Goal: Task Accomplishment & Management: Manage account settings

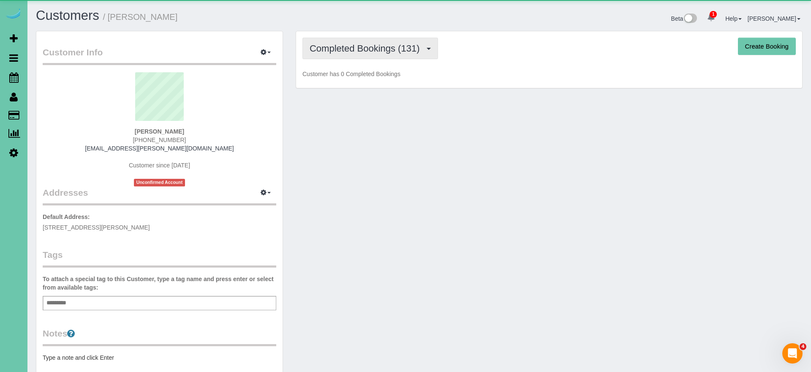
click at [339, 52] on span "Completed Bookings (131)" at bounding box center [366, 48] width 114 height 11
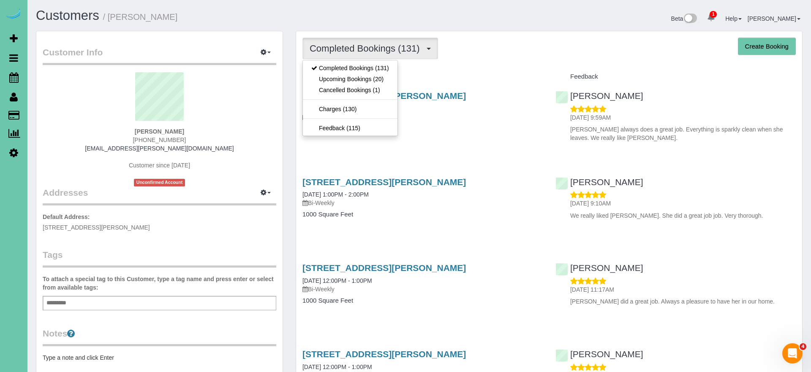
drag, startPoint x: 351, startPoint y: 76, endPoint x: 354, endPoint y: 81, distance: 6.4
click at [351, 76] on link "Upcoming Bookings (20)" at bounding box center [350, 78] width 95 height 11
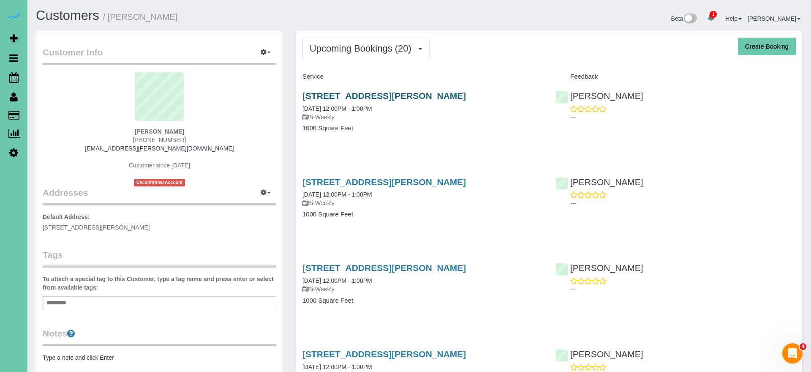
click at [317, 96] on link "14464 Ames Ave, Omaha, NE 68116" at bounding box center [383, 96] width 163 height 10
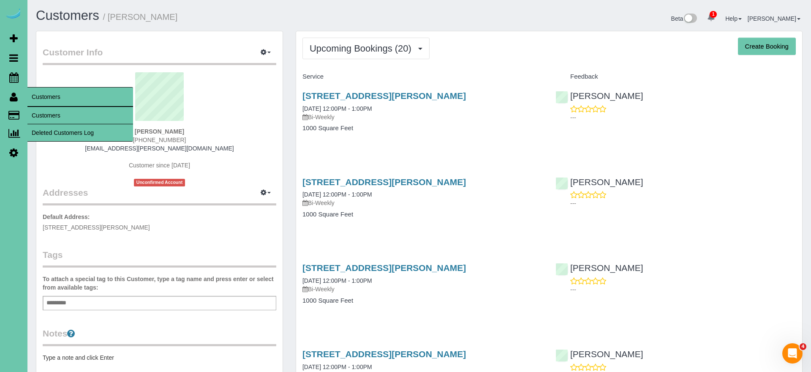
click at [46, 112] on link "Customers" at bounding box center [80, 115] width 106 height 17
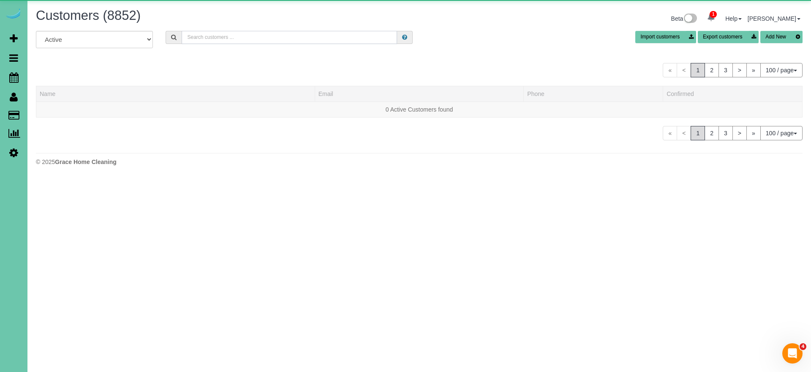
click at [241, 41] on input "text" at bounding box center [289, 37] width 215 height 13
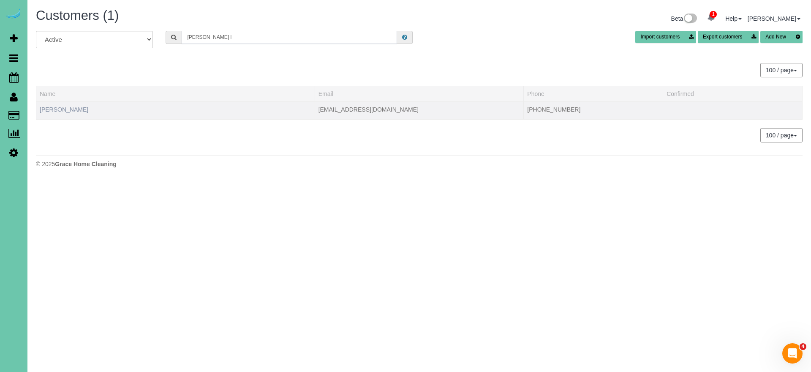
type input "lynda l"
click at [61, 108] on link "Lynda Long" at bounding box center [64, 109] width 49 height 7
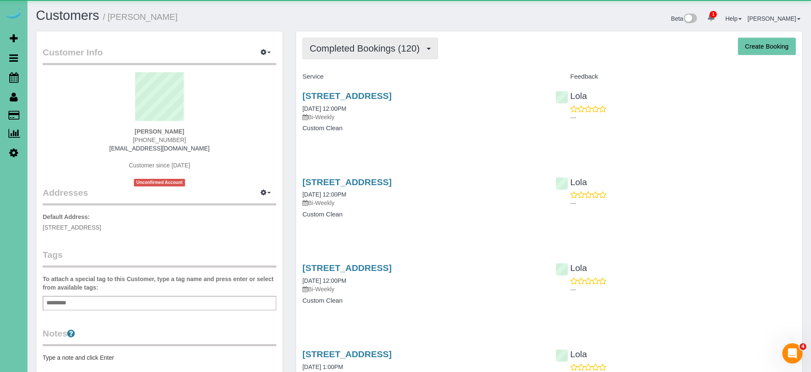
click at [396, 46] on span "Completed Bookings (120)" at bounding box center [366, 48] width 114 height 11
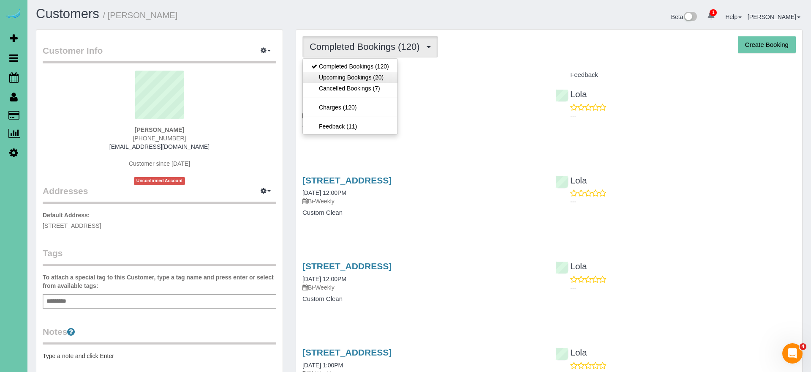
click at [389, 81] on link "Upcoming Bookings (20)" at bounding box center [350, 77] width 95 height 11
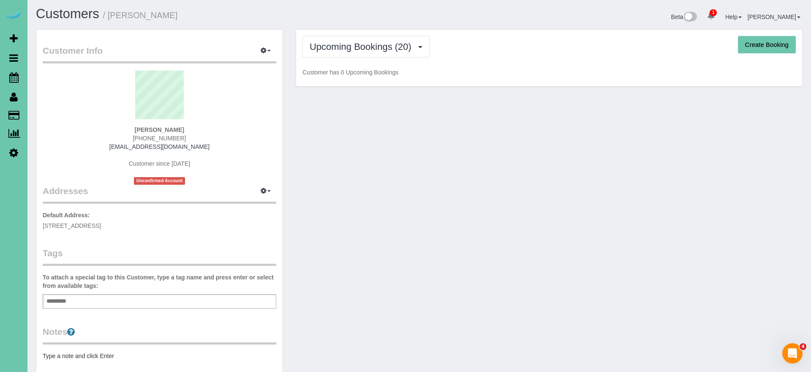
scroll to position [4, 0]
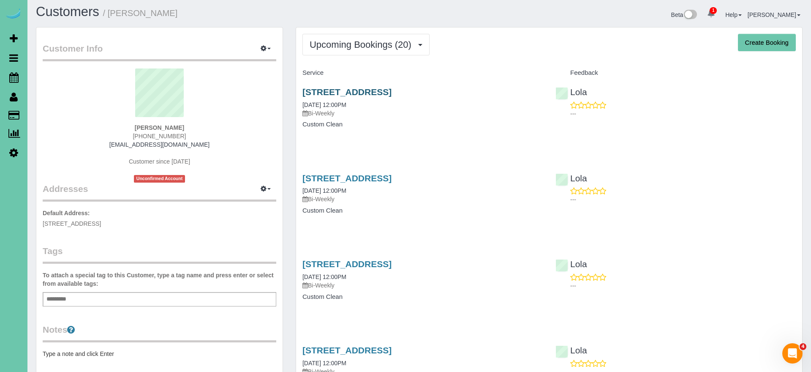
click at [369, 92] on link "8154 S 190th Street, Omaha, NE 68136" at bounding box center [346, 92] width 89 height 10
drag, startPoint x: 341, startPoint y: 35, endPoint x: 344, endPoint y: 50, distance: 15.1
click at [341, 35] on button "Upcoming Bookings (20)" at bounding box center [365, 45] width 127 height 22
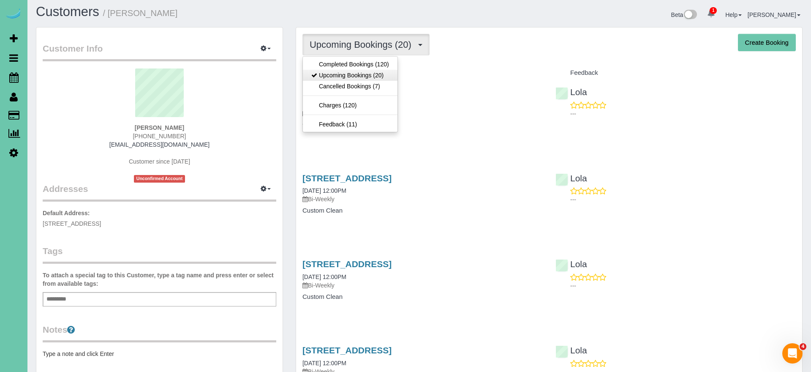
click at [345, 74] on link "Upcoming Bookings (20)" at bounding box center [350, 75] width 95 height 11
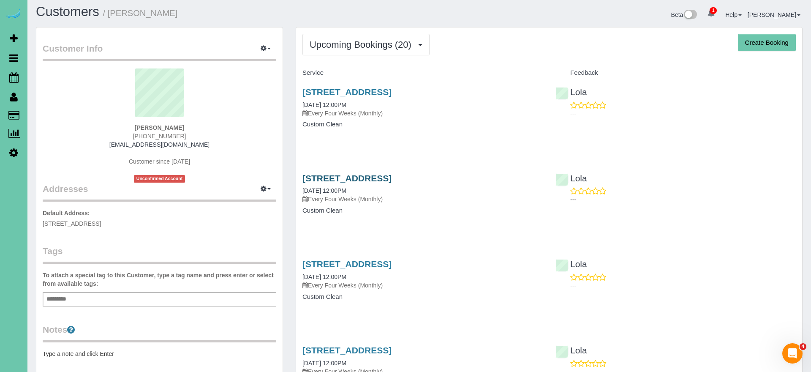
click at [347, 179] on link "8154 S 190th Street, Omaha, NE 68136" at bounding box center [346, 178] width 89 height 10
click at [14, 76] on icon at bounding box center [13, 77] width 9 height 10
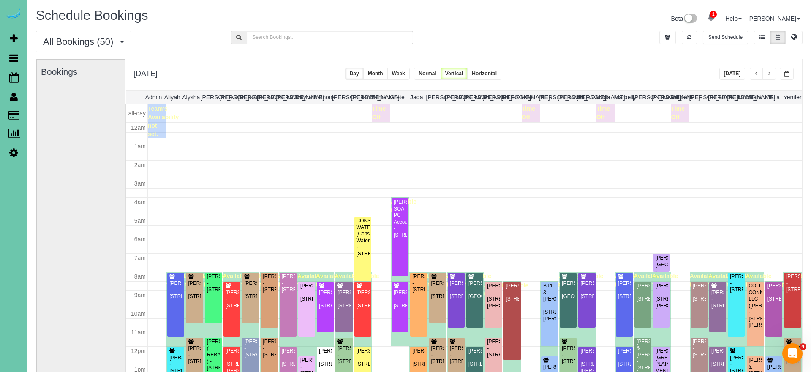
scroll to position [112, 0]
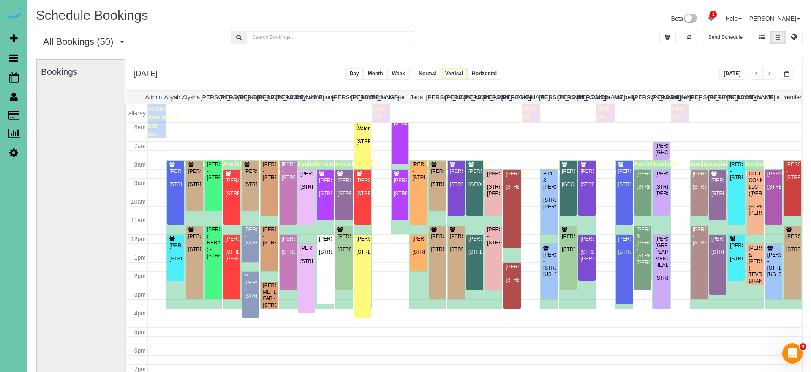
click at [730, 71] on button "Today" at bounding box center [732, 74] width 26 height 12
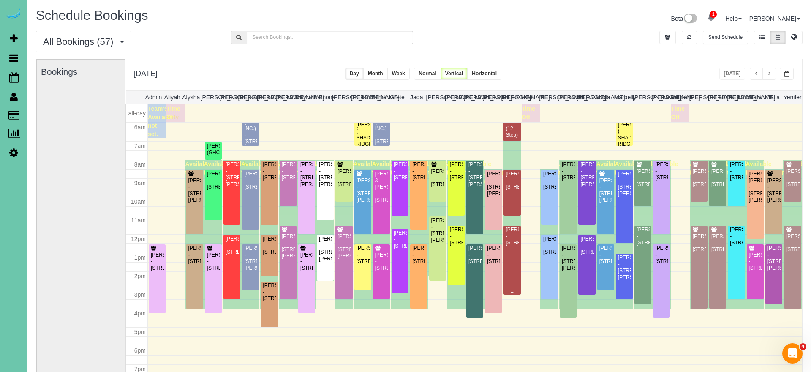
click at [509, 246] on div "Katelyn Massey - 16415 Miami St, Omaha, NE 68116" at bounding box center [512, 235] width 14 height 19
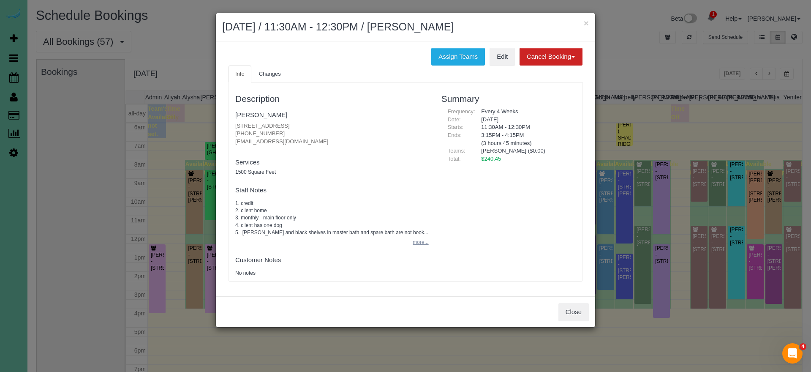
click at [418, 236] on button "more..." at bounding box center [417, 242] width 21 height 12
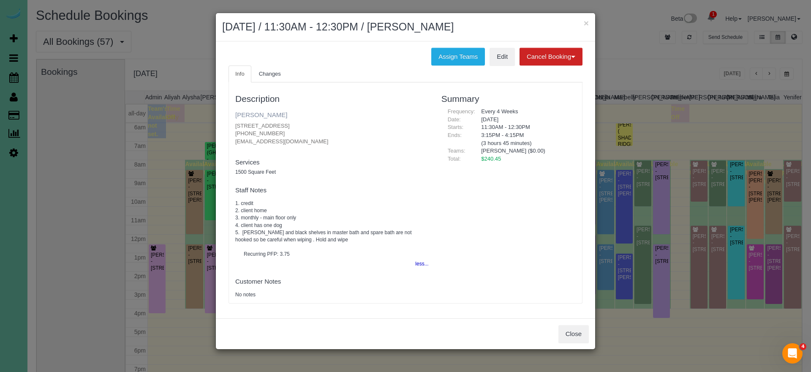
click at [271, 111] on link "Katelyn Massey" at bounding box center [261, 114] width 52 height 7
click at [568, 325] on button "Close" at bounding box center [573, 334] width 30 height 18
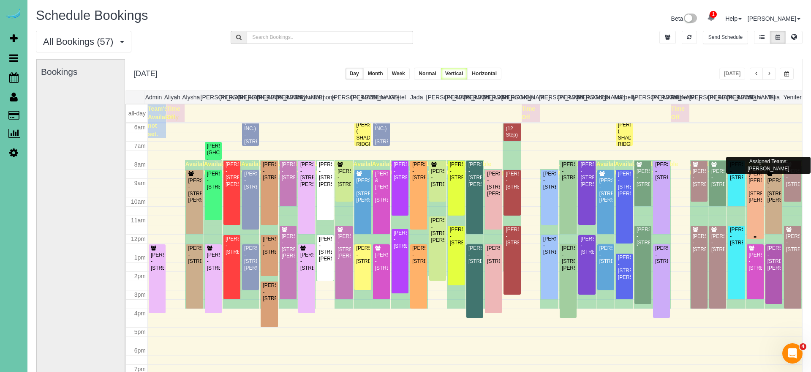
click at [754, 193] on div "Karlyn Warwick Knieriem - 15710 Emiline St., Omaha, NE 68136" at bounding box center [755, 187] width 14 height 33
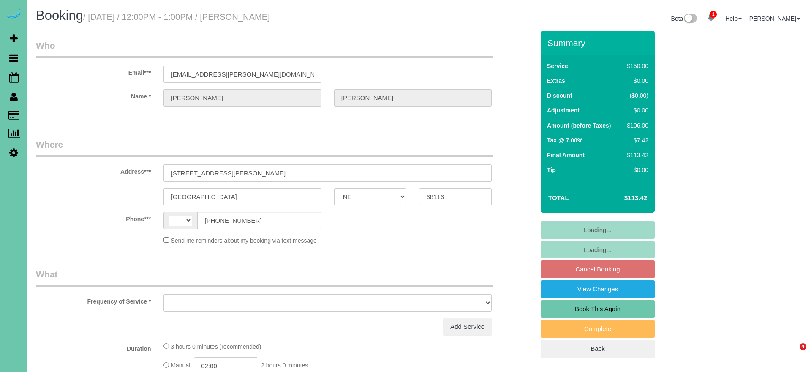
select select "NE"
select select "string:[GEOGRAPHIC_DATA]"
select select "object:645"
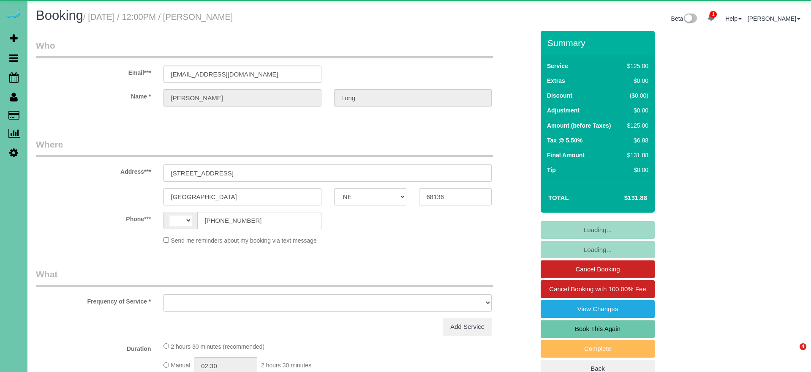
select select "NE"
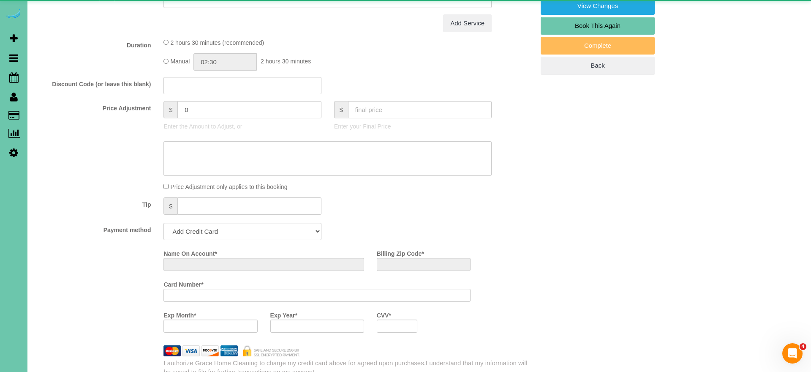
select select "string:[GEOGRAPHIC_DATA]"
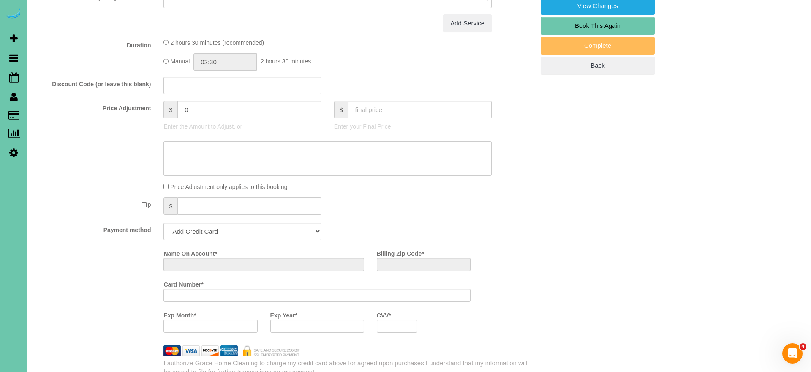
select select "object:630"
select select "string:fspay-60e5f444-bc9e-4b4f-9b81-2978332286fa"
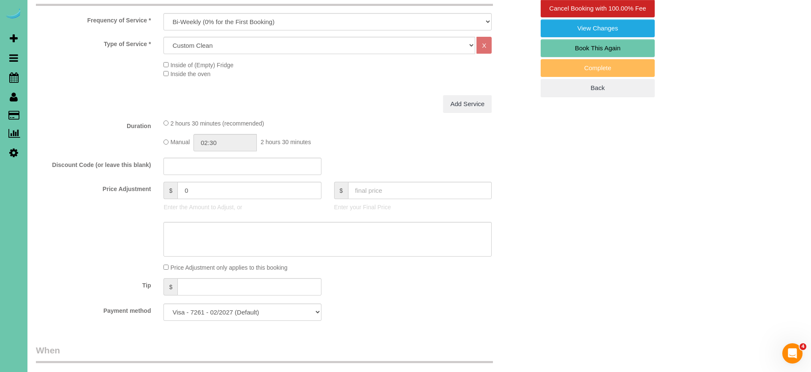
scroll to position [280, 0]
select select "object:911"
click at [346, 103] on div "Add Service" at bounding box center [327, 105] width 341 height 18
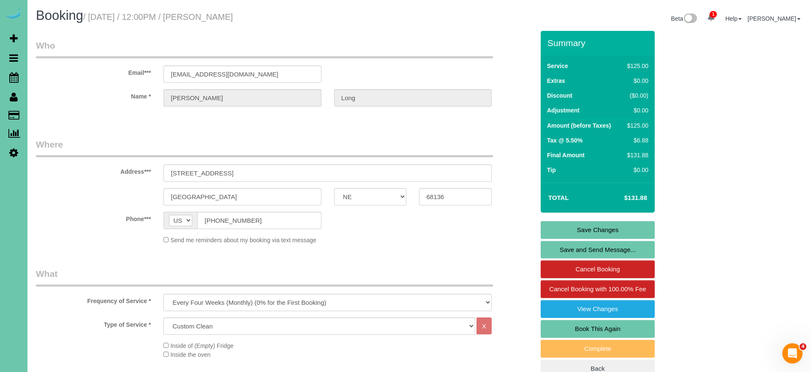
scroll to position [0, 0]
click at [551, 231] on link "Save Changes" at bounding box center [597, 230] width 114 height 18
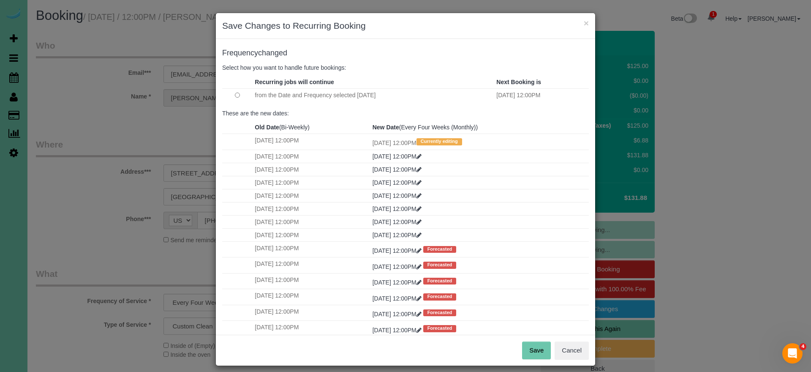
drag, startPoint x: 538, startPoint y: 344, endPoint x: 510, endPoint y: 324, distance: 33.9
click at [537, 344] on button "Save" at bounding box center [536, 350] width 29 height 18
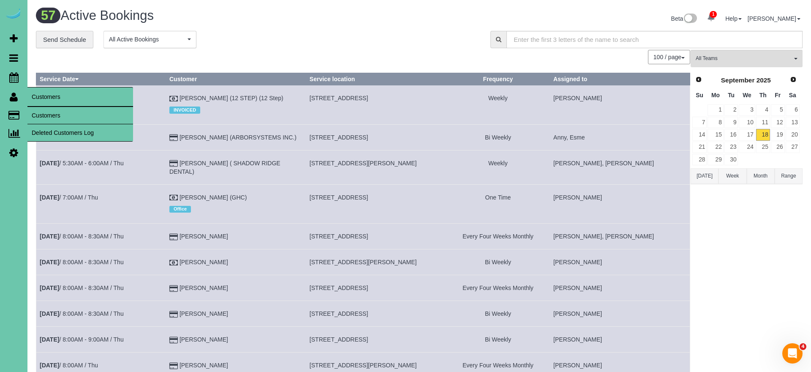
click at [48, 110] on link "Customers" at bounding box center [80, 115] width 106 height 17
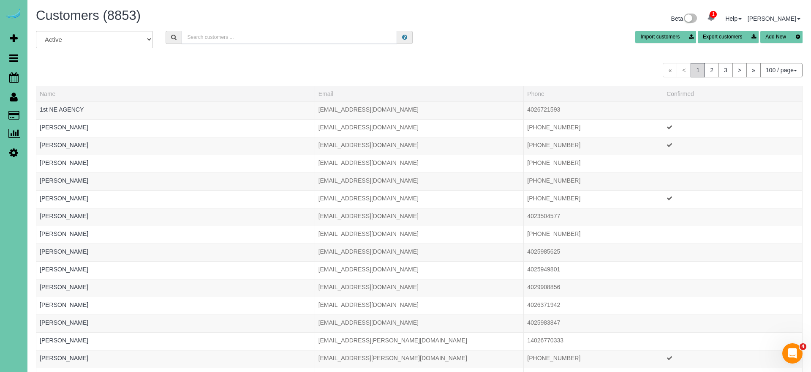
click at [191, 33] on input "text" at bounding box center [289, 37] width 215 height 13
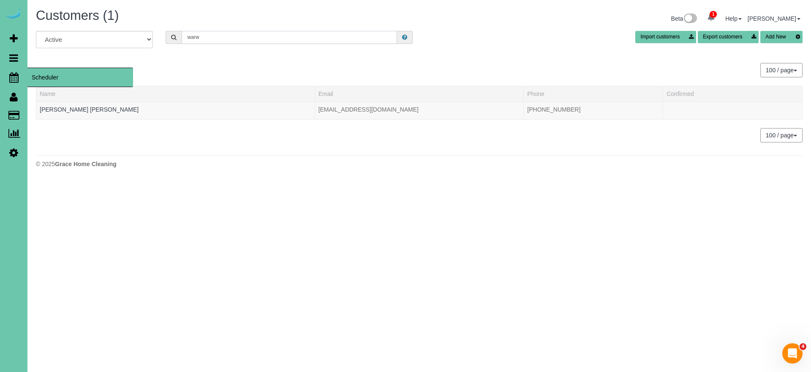
type input "warw"
click at [14, 75] on icon at bounding box center [13, 77] width 9 height 10
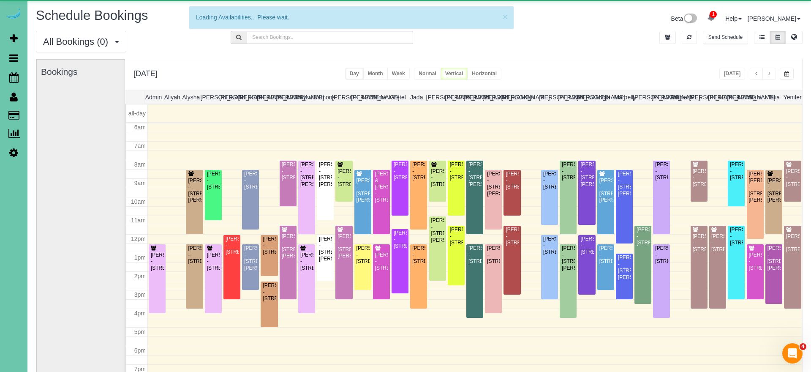
scroll to position [112, 0]
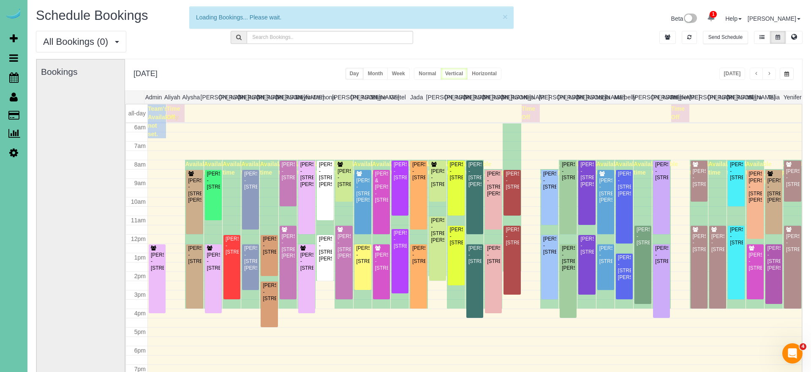
click at [787, 73] on div "Thursday, Sep 18, 2025 Today Day Month Week Normal Vertical Horizontal" at bounding box center [463, 74] width 677 height 31
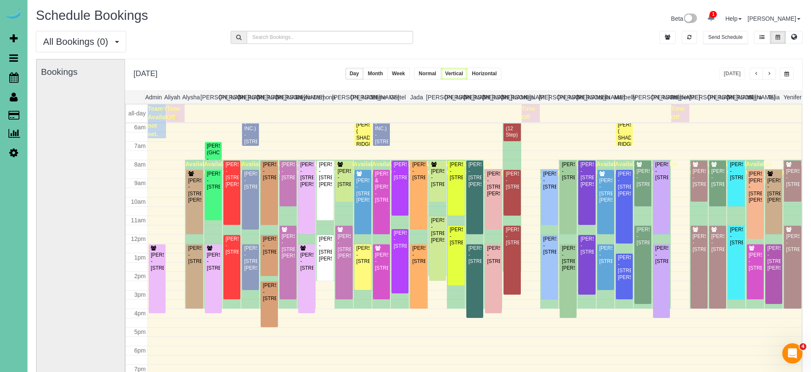
click at [776, 74] on div "Today" at bounding box center [756, 74] width 75 height 12
click at [783, 74] on button "button" at bounding box center [786, 74] width 14 height 12
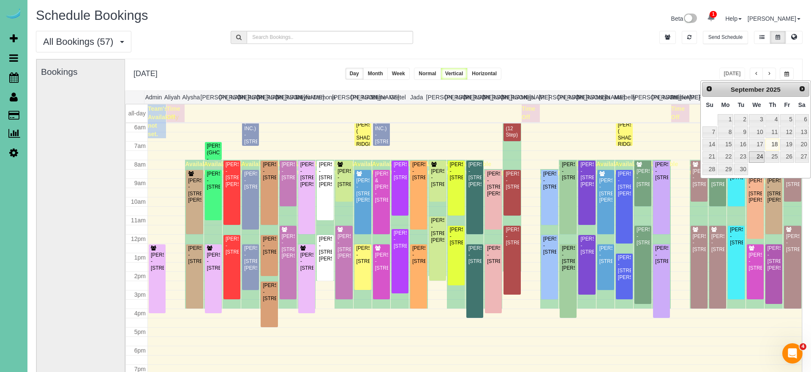
click at [753, 152] on link "24" at bounding box center [757, 156] width 16 height 11
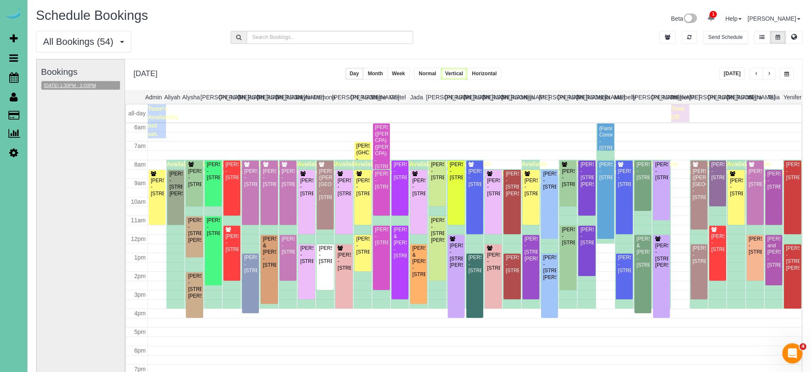
click at [88, 83] on button "09/24/2025 1:30PM - 2:00PM" at bounding box center [69, 85] width 57 height 9
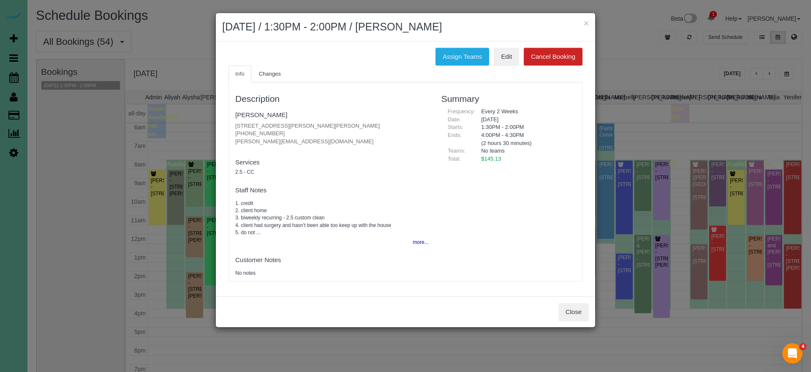
drag, startPoint x: 587, startPoint y: 24, endPoint x: 619, endPoint y: 27, distance: 31.7
click at [589, 24] on div "× September 24, 2025 / 1:30PM - 2:00PM / Barbara Stewart" at bounding box center [405, 27] width 379 height 28
drag, startPoint x: 586, startPoint y: 22, endPoint x: 594, endPoint y: 22, distance: 8.9
click at [586, 22] on button "×" at bounding box center [586, 23] width 5 height 9
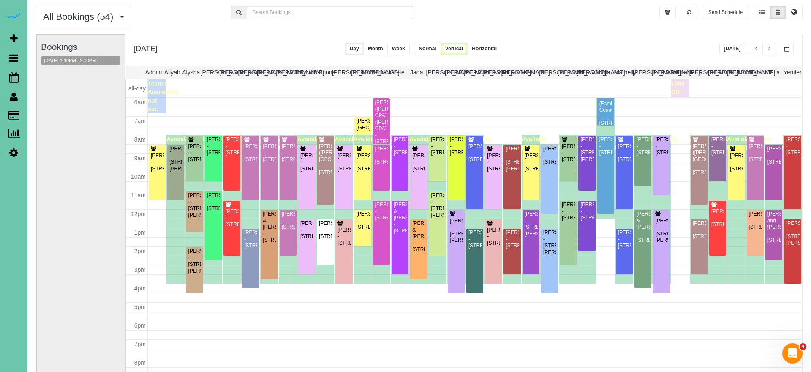
click at [768, 50] on span "button" at bounding box center [769, 48] width 4 height 5
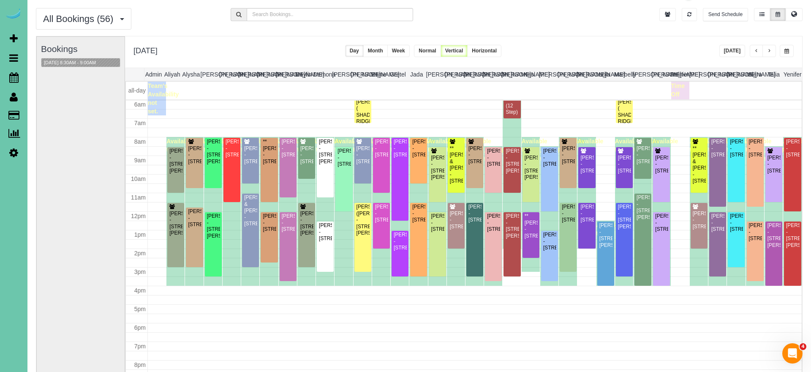
drag, startPoint x: 786, startPoint y: 51, endPoint x: 781, endPoint y: 53, distance: 5.9
click at [786, 52] on span "button" at bounding box center [786, 51] width 5 height 5
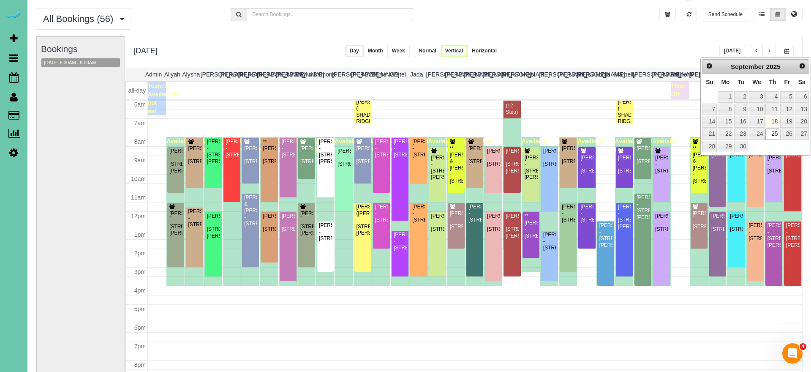
click at [776, 120] on link "18" at bounding box center [772, 121] width 14 height 11
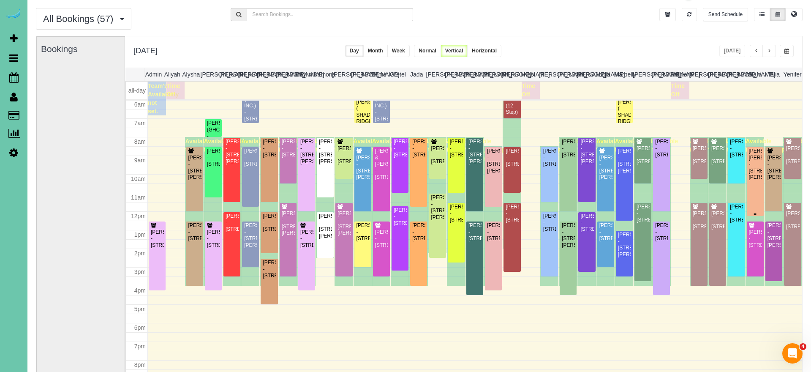
click at [753, 180] on div "Karlyn Warwick Knieriem - 15710 Emiline St., Omaha, NE 68136" at bounding box center [755, 164] width 14 height 33
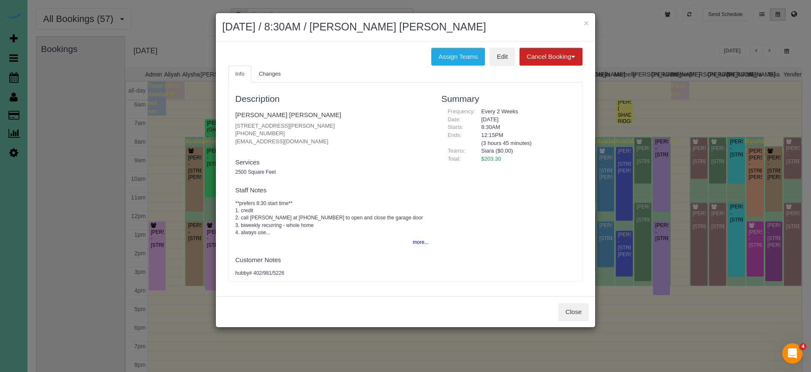
drag, startPoint x: 261, startPoint y: 131, endPoint x: 233, endPoint y: 131, distance: 27.4
click at [233, 131] on div "Description Karlyn Warwick Knieriem 15710 Emiline St., Omaha, NE 68136 (402) 98…" at bounding box center [332, 182] width 206 height 190
click at [573, 307] on button "Close" at bounding box center [573, 312] width 30 height 18
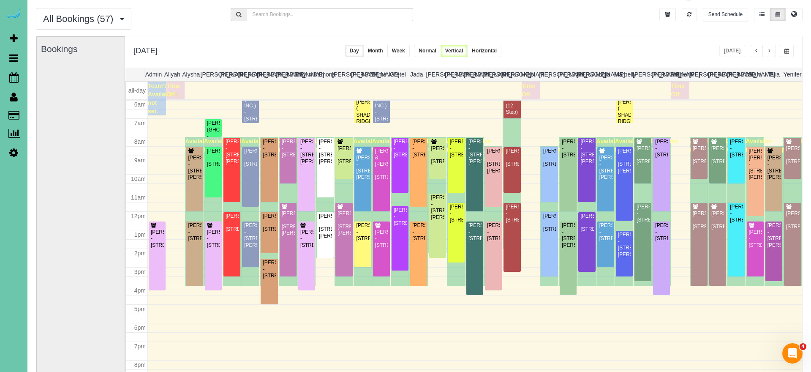
drag, startPoint x: 573, startPoint y: 307, endPoint x: 554, endPoint y: 298, distance: 21.0
click at [573, 307] on div "× September 18, 2025 / 8:30AM / Karlyn Warwick Knieriem Assign Teams Edit Cance…" at bounding box center [405, 186] width 811 height 372
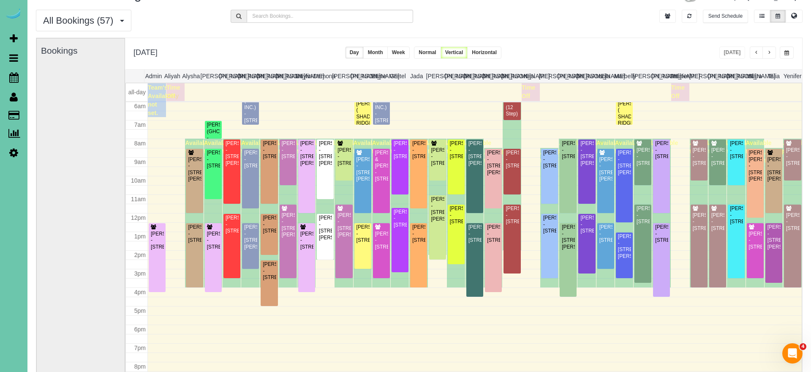
click at [786, 49] on button "button" at bounding box center [786, 52] width 14 height 12
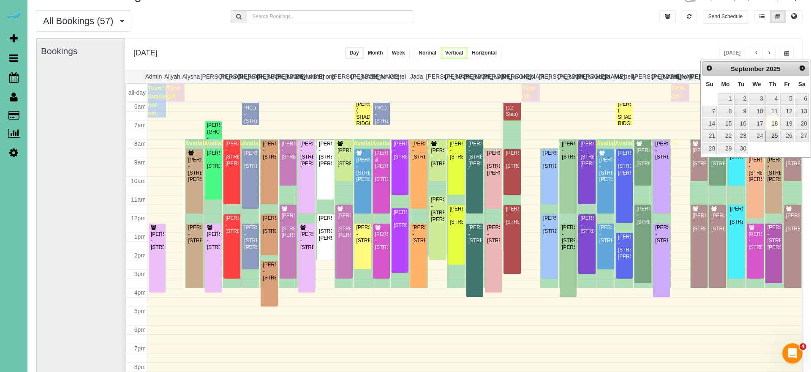
click at [773, 133] on link "25" at bounding box center [772, 135] width 14 height 11
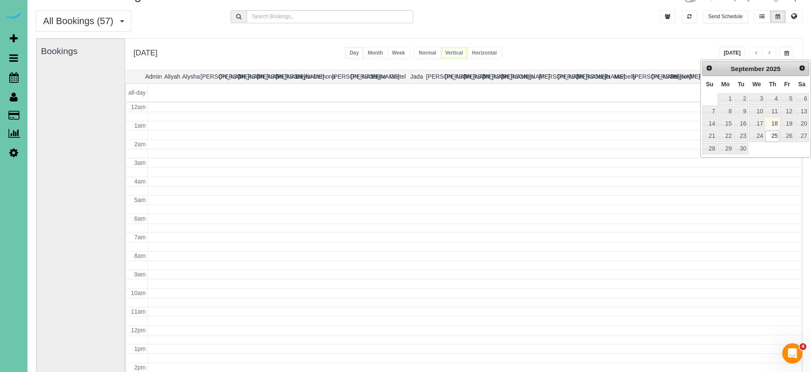
scroll to position [112, 0]
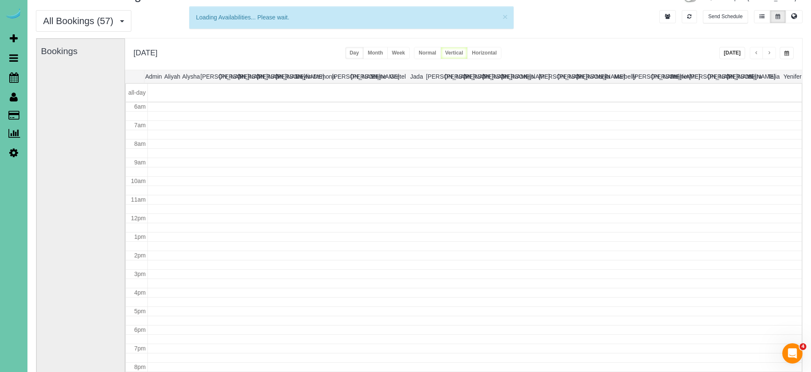
click at [787, 52] on span "button" at bounding box center [786, 53] width 5 height 5
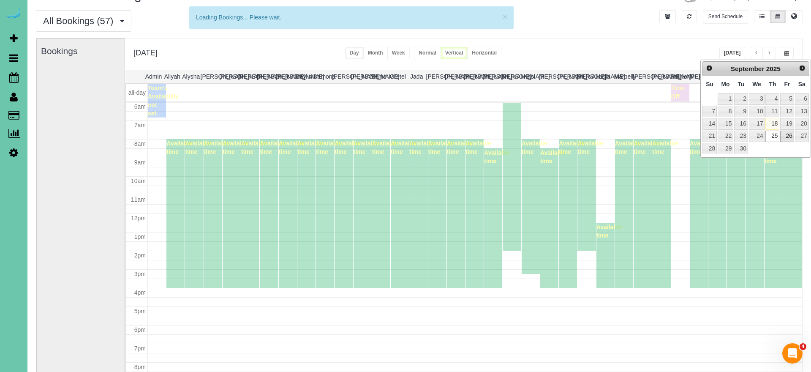
click at [785, 133] on link "26" at bounding box center [787, 135] width 14 height 11
type input "**********"
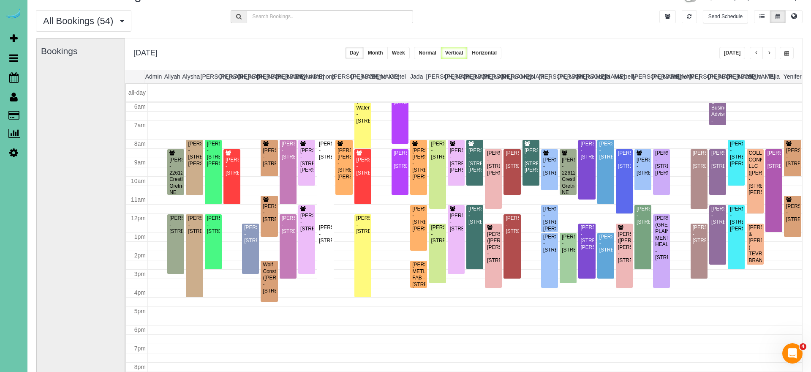
click at [754, 57] on button "button" at bounding box center [756, 53] width 14 height 12
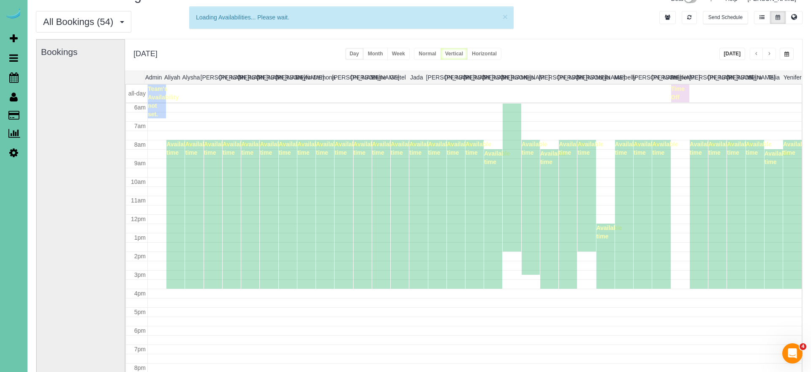
click at [774, 54] on button "button" at bounding box center [769, 54] width 14 height 12
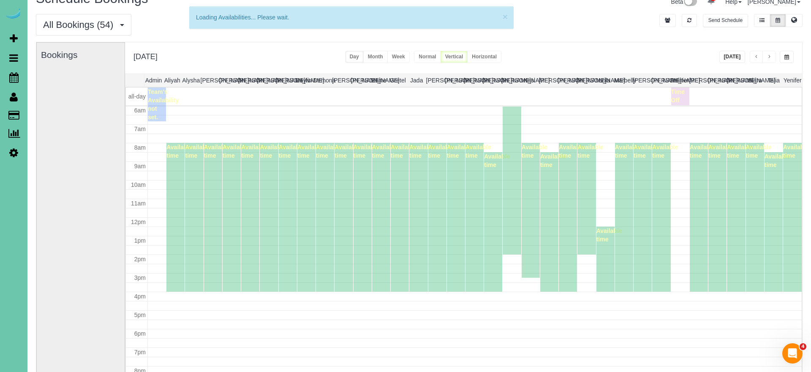
click at [767, 53] on button "button" at bounding box center [769, 57] width 14 height 12
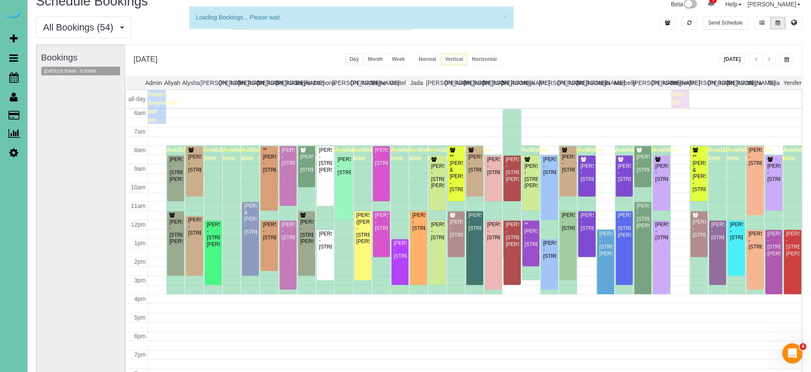
click at [769, 56] on button "button" at bounding box center [769, 59] width 14 height 12
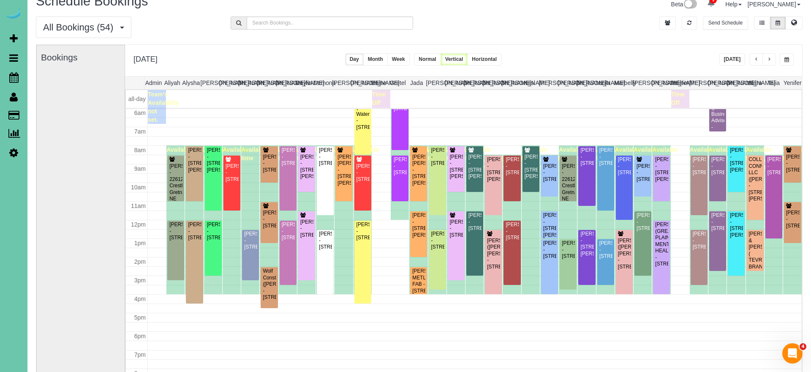
click at [742, 60] on button "Today" at bounding box center [732, 59] width 26 height 12
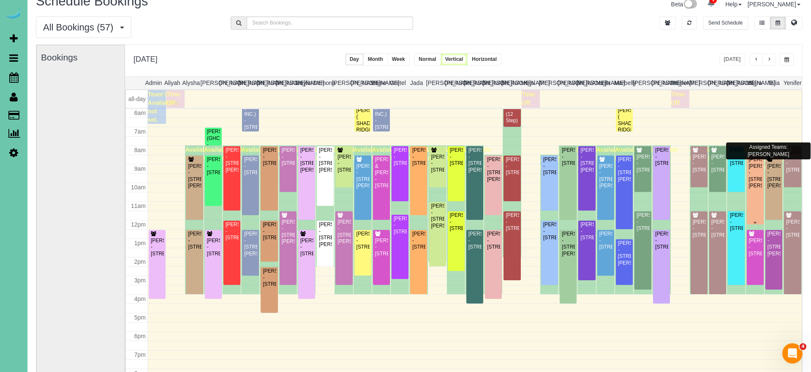
click at [754, 182] on div "Karlyn Warwick Knieriem - 15710 Emiline St., Omaha, NE 68136" at bounding box center [755, 172] width 14 height 33
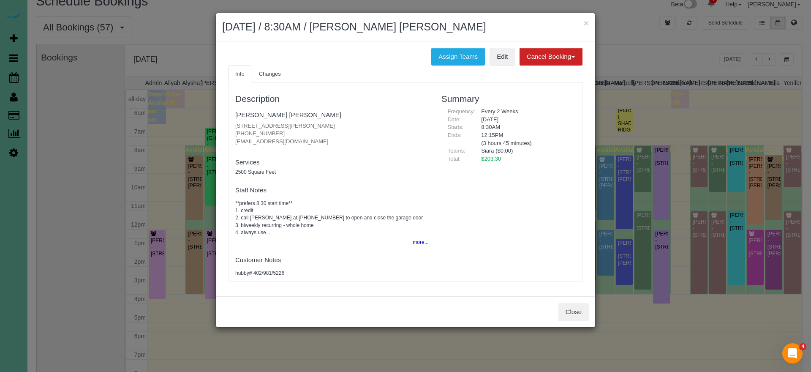
drag, startPoint x: 277, startPoint y: 133, endPoint x: 230, endPoint y: 131, distance: 47.7
click at [232, 132] on div "Description Karlyn Warwick Knieriem 15710 Emiline St., Omaha, NE 68136 (402) 98…" at bounding box center [332, 182] width 206 height 190
copy p "(402) 981-5223"
click at [414, 239] on button "more..." at bounding box center [417, 242] width 21 height 12
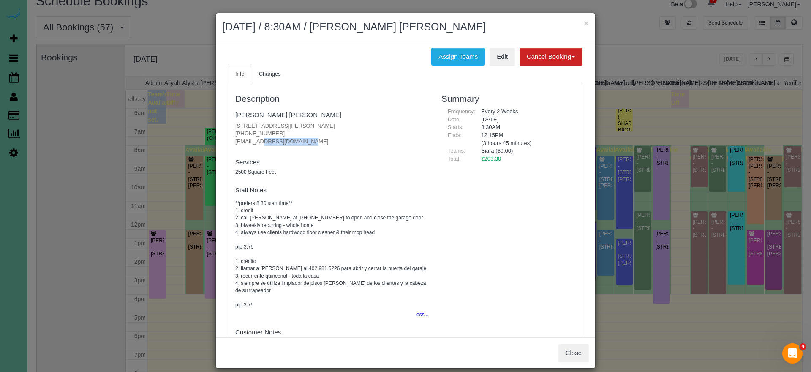
drag, startPoint x: 283, startPoint y: 140, endPoint x: 235, endPoint y: 139, distance: 48.6
click at [234, 139] on div "Description Karlyn Warwick Knieriem 15710 Emiline St., Omaha, NE 68136 (402) 98…" at bounding box center [332, 218] width 206 height 262
copy p "kmk528@gmail.com"
click at [561, 354] on button "Close" at bounding box center [573, 353] width 30 height 18
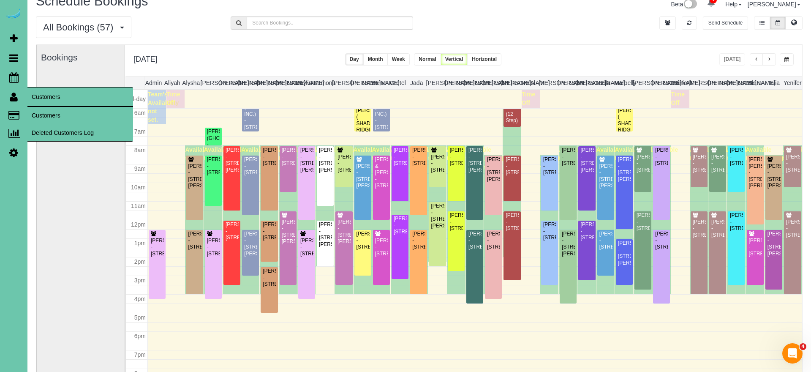
drag, startPoint x: 22, startPoint y: 101, endPoint x: 29, endPoint y: 102, distance: 6.8
click at [22, 101] on link "Customers" at bounding box center [13, 96] width 27 height 19
click at [47, 110] on link "Customers" at bounding box center [80, 115] width 106 height 17
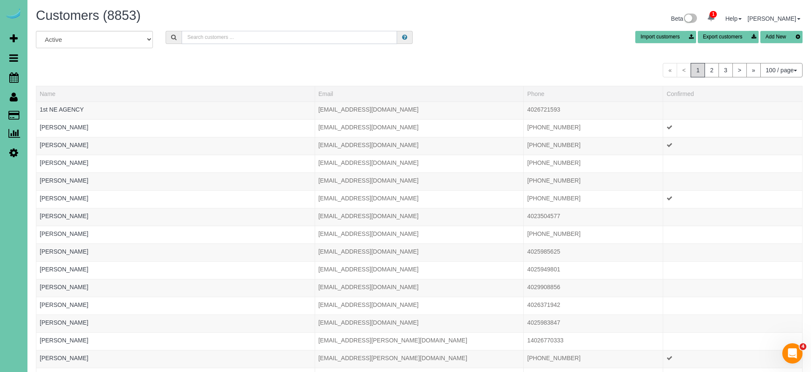
click at [190, 36] on input "text" at bounding box center [289, 37] width 215 height 13
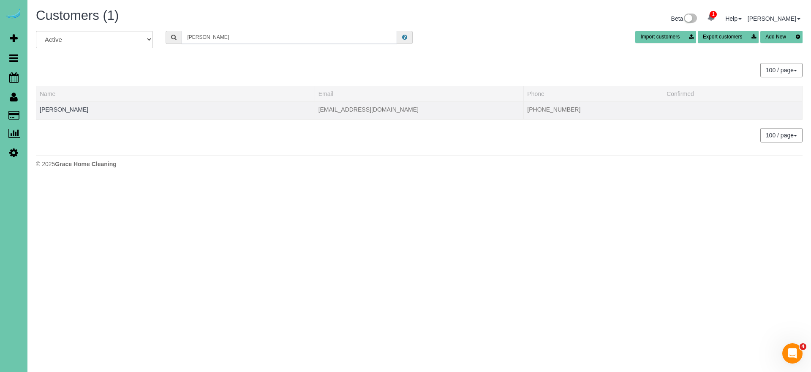
type input "Maddie b"
click at [75, 114] on div at bounding box center [175, 115] width 271 height 2
click at [73, 112] on link "Maddie Barber" at bounding box center [64, 109] width 49 height 7
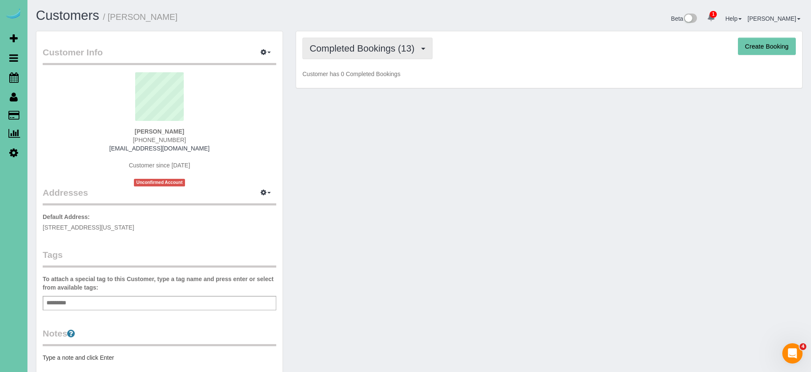
click at [407, 47] on span "Completed Bookings (13)" at bounding box center [363, 48] width 109 height 11
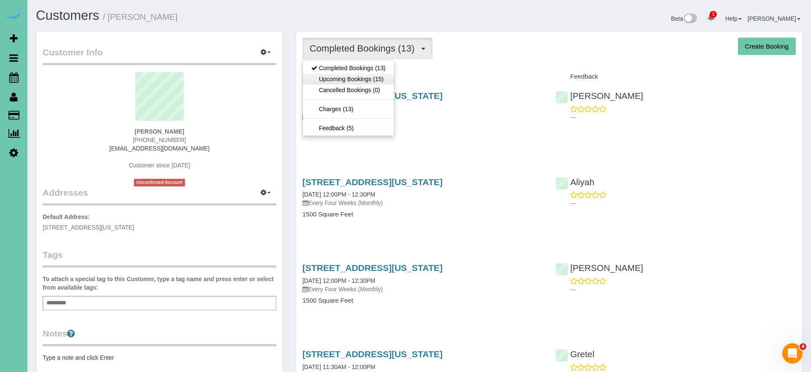
click at [385, 76] on link "Upcoming Bookings (15)" at bounding box center [348, 78] width 91 height 11
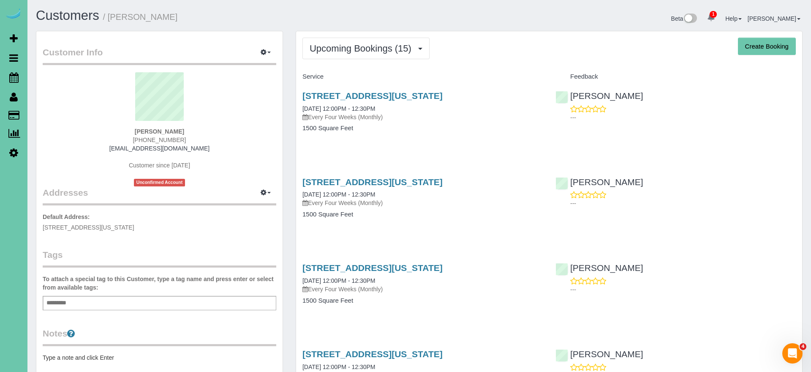
drag, startPoint x: 344, startPoint y: 53, endPoint x: 337, endPoint y: 64, distance: 12.5
click at [344, 53] on span "Upcoming Bookings (15)" at bounding box center [362, 48] width 106 height 11
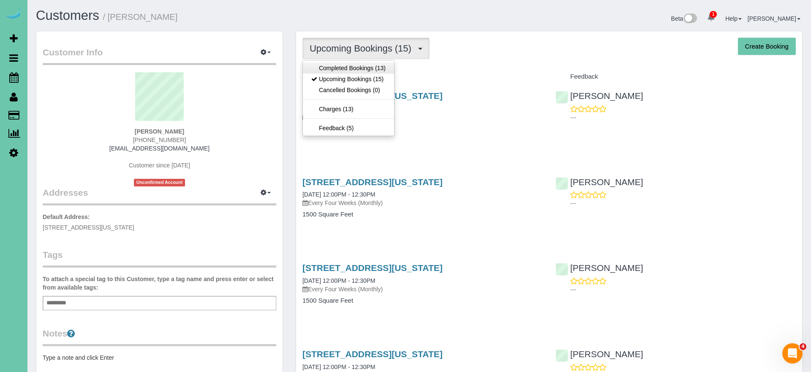
click at [336, 70] on link "Completed Bookings (13)" at bounding box center [348, 67] width 91 height 11
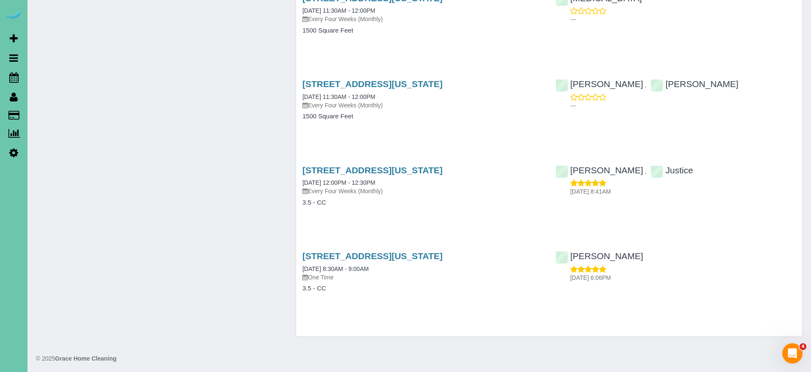
scroll to position [871, 0]
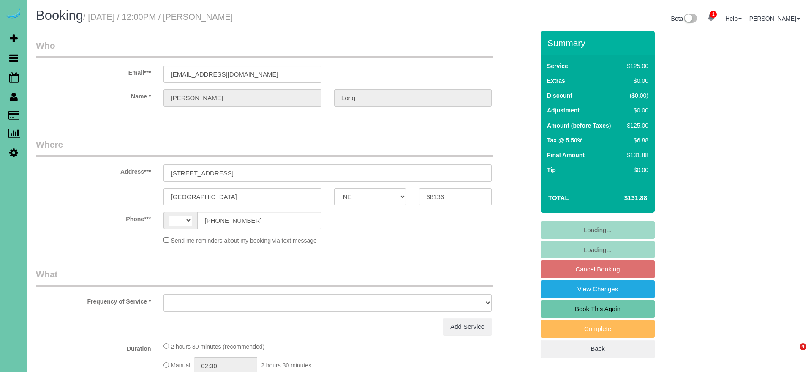
select select "NE"
select select "string:[GEOGRAPHIC_DATA]"
select select "string:fspay-60e5f444-bc9e-4b4f-9b81-2978332286fa"
select select "object:684"
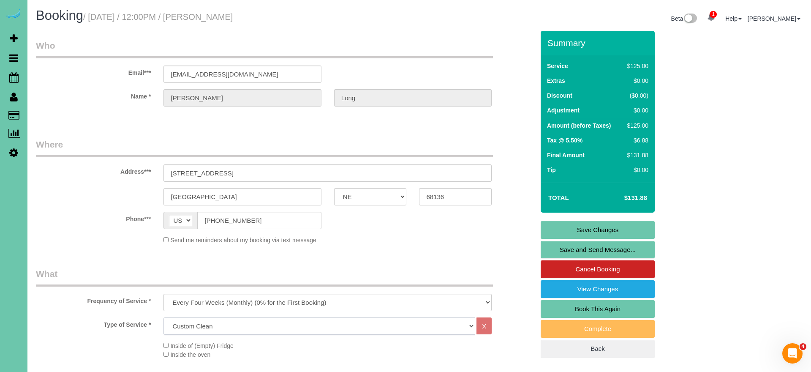
select select "159"
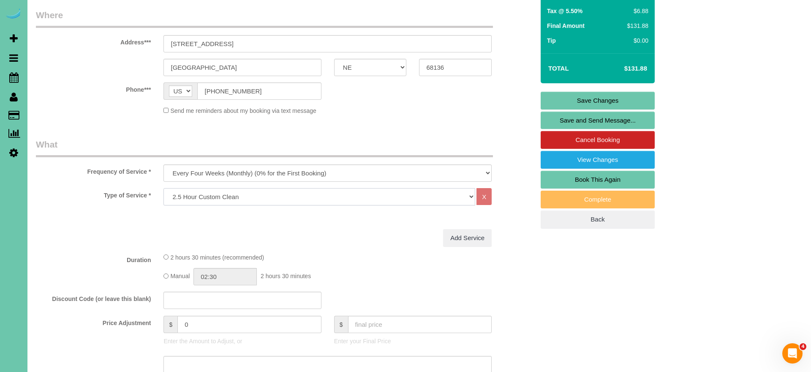
scroll to position [128, 0]
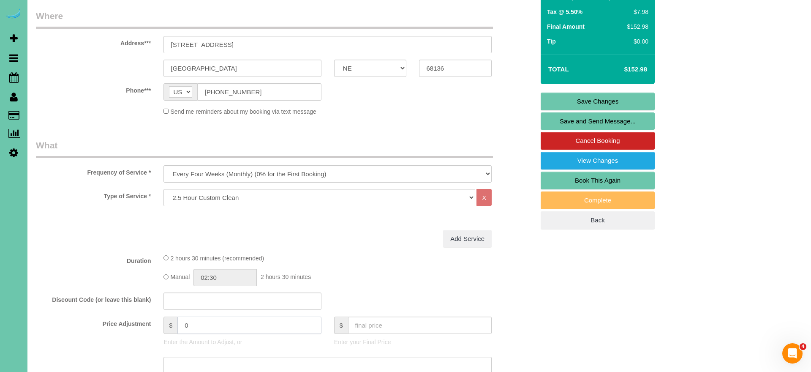
drag, startPoint x: 199, startPoint y: 328, endPoint x: 140, endPoint y: 316, distance: 60.4
click at [143, 318] on div "Price Adjustment $ 0 Enter the Amount to Adjust, or $ Enter your Final Price" at bounding box center [285, 333] width 511 height 34
type input "-10"
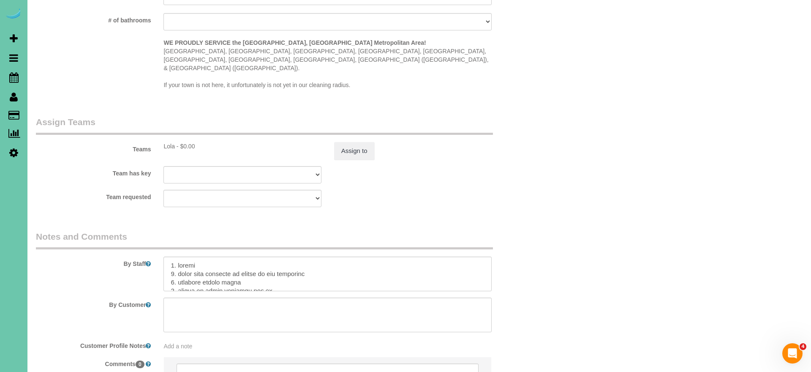
scroll to position [792, 0]
type textarea "new rate - still not the CC $ though - effective 10/20/25"
drag, startPoint x: 197, startPoint y: 263, endPoint x: 179, endPoint y: 263, distance: 18.6
click at [179, 263] on textarea at bounding box center [327, 274] width 328 height 35
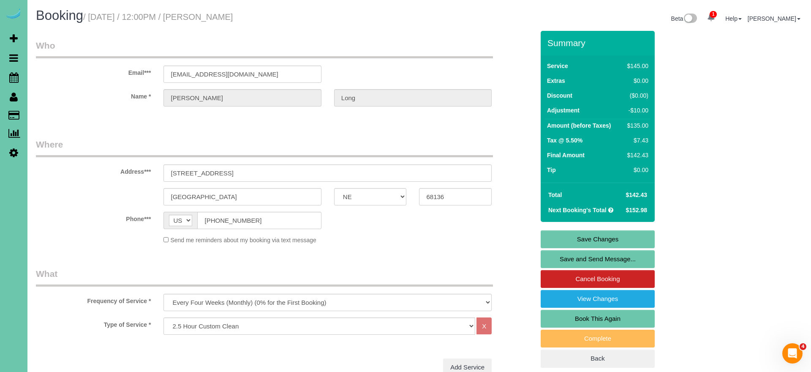
scroll to position [0, 0]
type textarea "1. credit 2. front door unlocked if client is not answering 3. monthly custom c…"
drag, startPoint x: 563, startPoint y: 238, endPoint x: 549, endPoint y: 235, distance: 14.2
click at [564, 238] on link "Save Changes" at bounding box center [597, 239] width 114 height 18
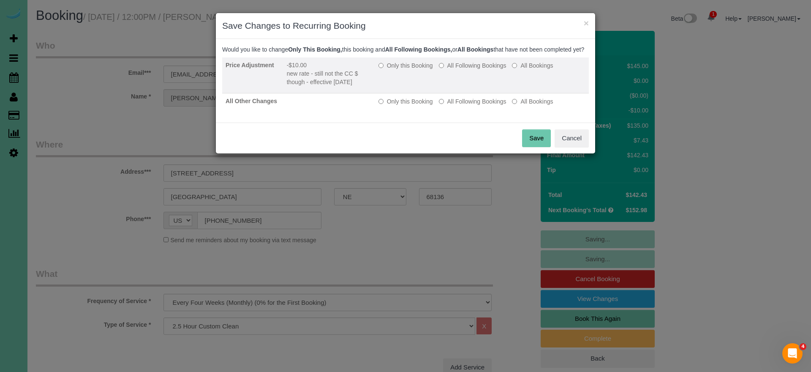
drag, startPoint x: 448, startPoint y: 73, endPoint x: 449, endPoint y: 82, distance: 9.0
click at [448, 70] on label "All Following Bookings" at bounding box center [473, 65] width 68 height 8
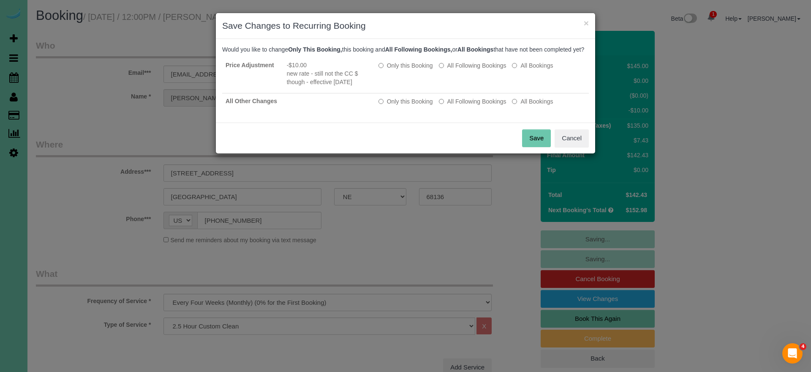
drag, startPoint x: 454, startPoint y: 109, endPoint x: 483, endPoint y: 122, distance: 31.4
click at [454, 106] on label "All Following Bookings" at bounding box center [473, 101] width 68 height 8
click at [527, 142] on button "Save" at bounding box center [536, 138] width 29 height 18
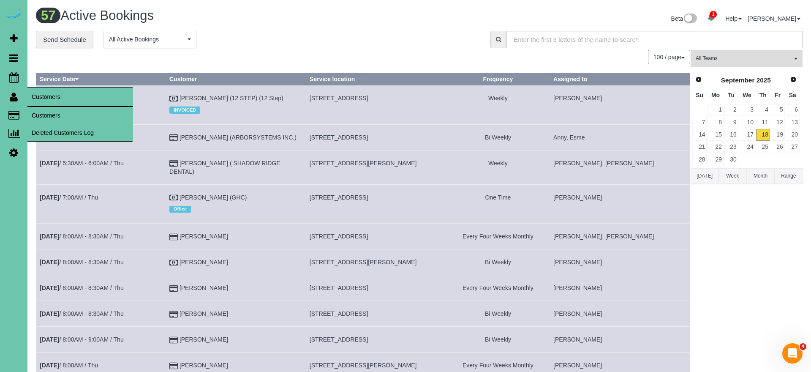
click at [47, 112] on link "Customers" at bounding box center [80, 115] width 106 height 17
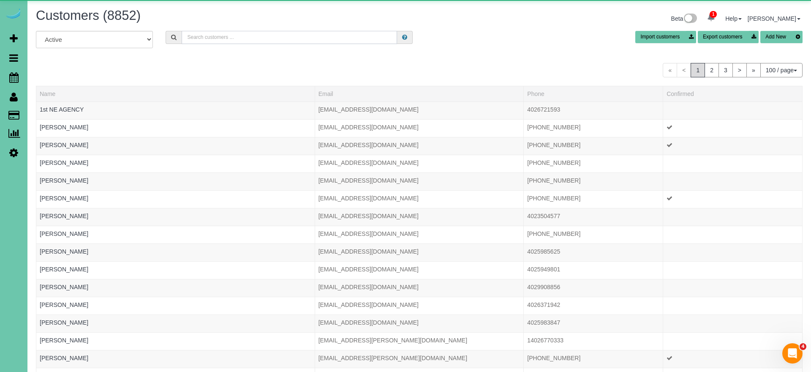
click at [206, 40] on input "text" at bounding box center [289, 37] width 215 height 13
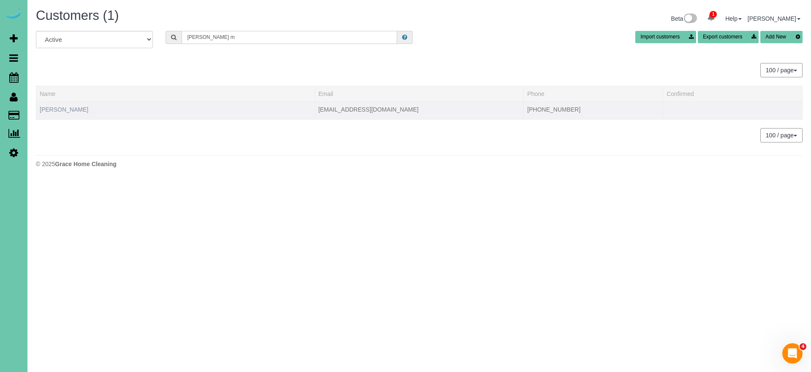
type input "Trisha m"
click at [69, 110] on link "Trisha Mankin" at bounding box center [64, 109] width 49 height 7
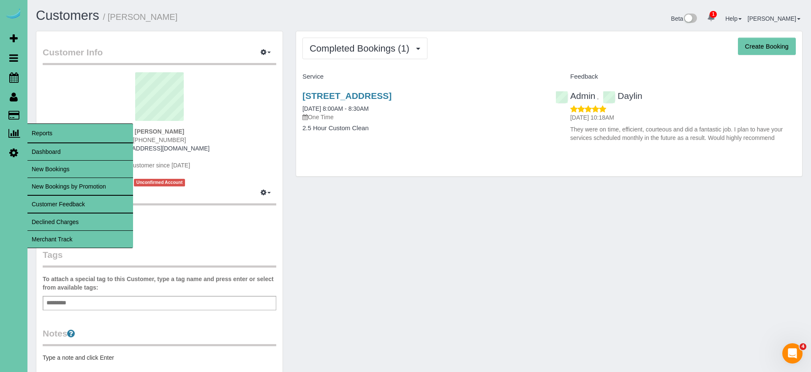
click at [59, 157] on link "Dashboard" at bounding box center [80, 151] width 106 height 17
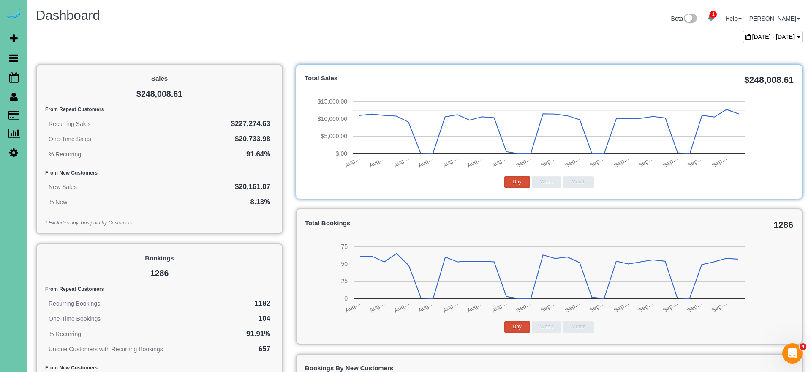
click at [752, 39] on span "August 18, 2025 - September 18, 2025" at bounding box center [773, 36] width 43 height 7
type input "**********"
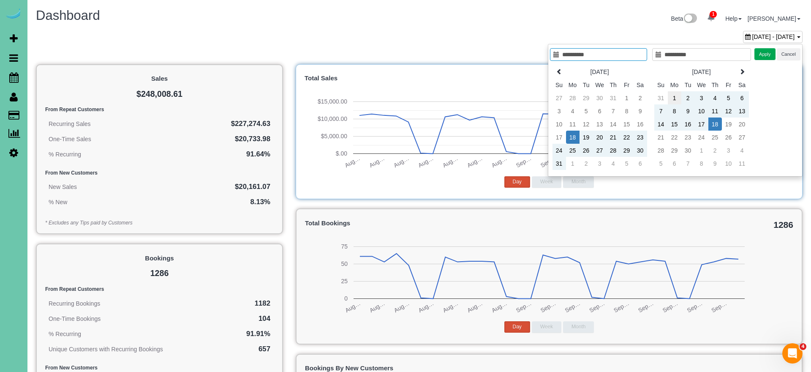
type input "**********"
click at [675, 99] on td "1" at bounding box center [675, 97] width 14 height 13
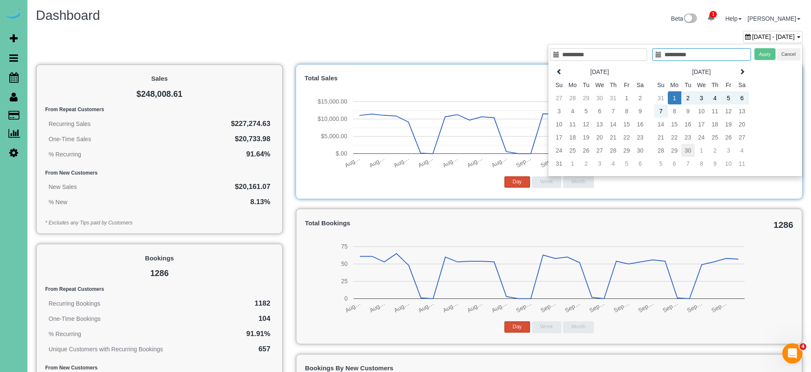
type input "**********"
drag, startPoint x: 689, startPoint y: 150, endPoint x: 770, endPoint y: 76, distance: 110.3
click at [689, 150] on td "30" at bounding box center [688, 150] width 14 height 13
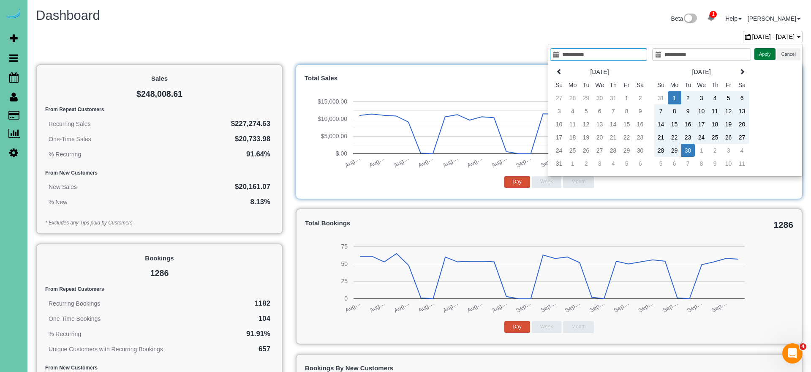
click at [766, 51] on button "Apply" at bounding box center [764, 54] width 21 height 12
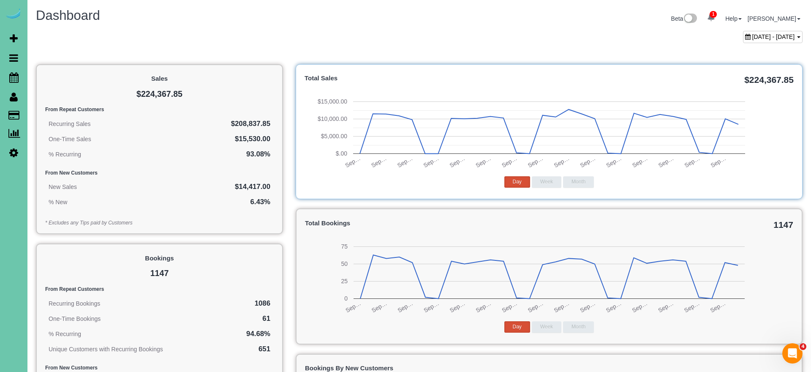
click at [752, 33] on span "September 01, 2025 - September 30, 2025" at bounding box center [773, 36] width 43 height 7
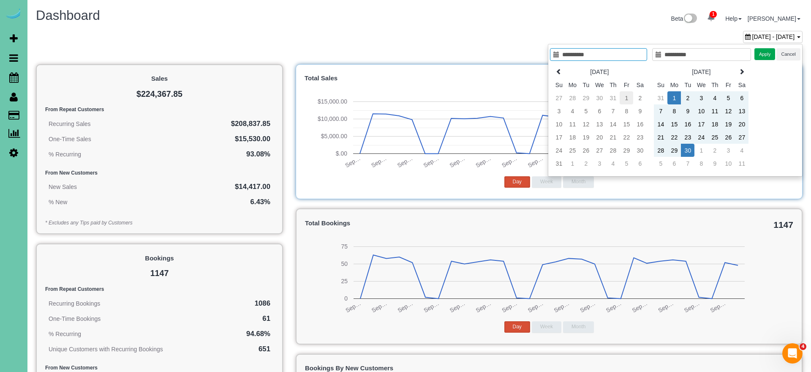
type input "**********"
click at [624, 95] on td "1" at bounding box center [626, 97] width 14 height 13
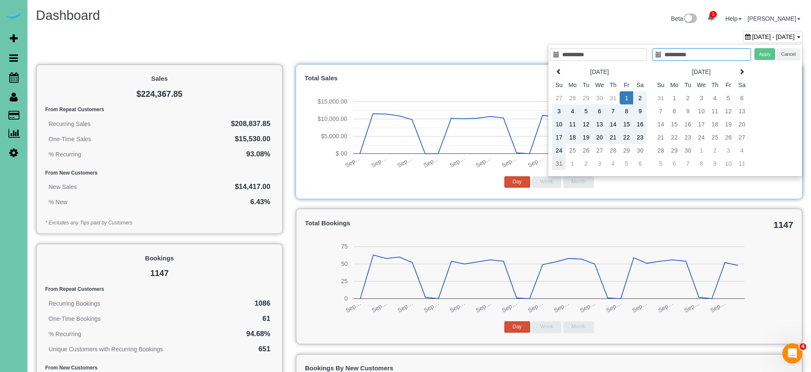
type input "**********"
click at [560, 160] on td "31" at bounding box center [559, 163] width 14 height 13
click at [768, 52] on button "Apply" at bounding box center [764, 54] width 21 height 12
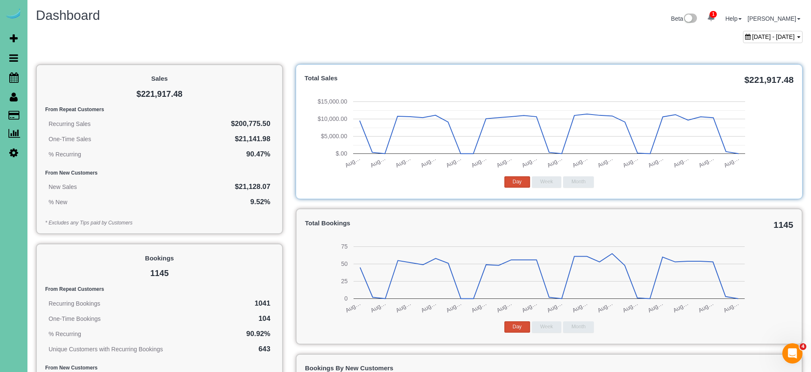
click at [756, 41] on div "August 01, 2025 - August 31, 2025" at bounding box center [773, 37] width 60 height 12
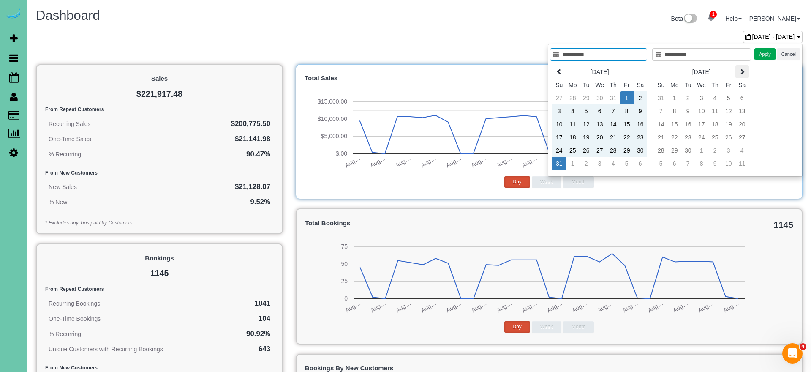
click at [737, 71] on th at bounding box center [742, 71] width 14 height 13
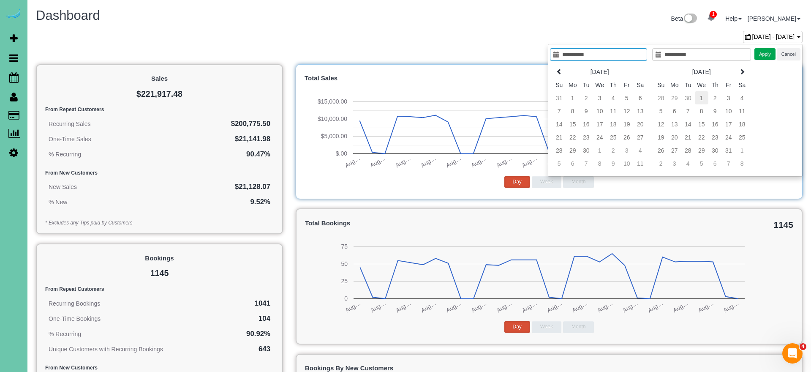
type input "**********"
click at [696, 101] on td "1" at bounding box center [702, 97] width 14 height 13
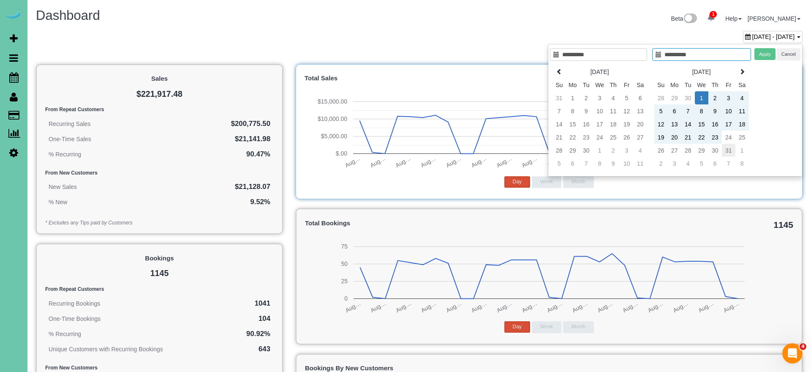
type input "**********"
drag, startPoint x: 731, startPoint y: 151, endPoint x: 752, endPoint y: 111, distance: 44.6
click at [731, 151] on td "31" at bounding box center [729, 150] width 14 height 13
click at [763, 53] on button "Apply" at bounding box center [764, 54] width 21 height 12
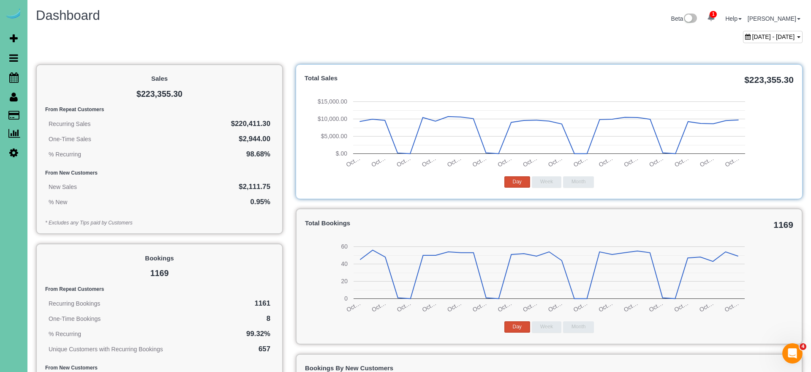
click at [752, 38] on span "October 01, 2025 - October 31, 2025" at bounding box center [773, 36] width 43 height 7
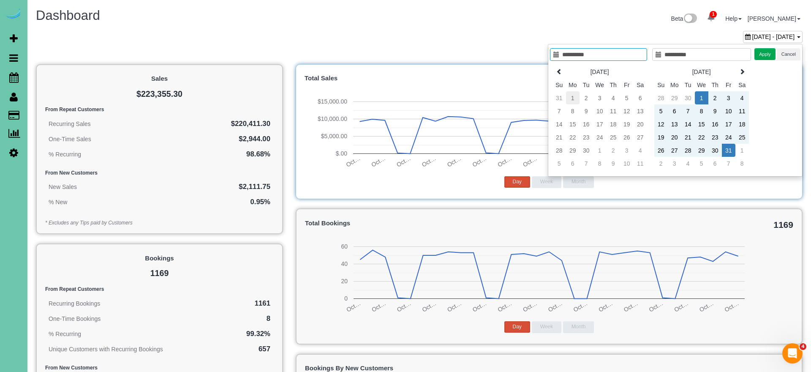
type input "**********"
click at [571, 97] on td "1" at bounding box center [573, 97] width 14 height 13
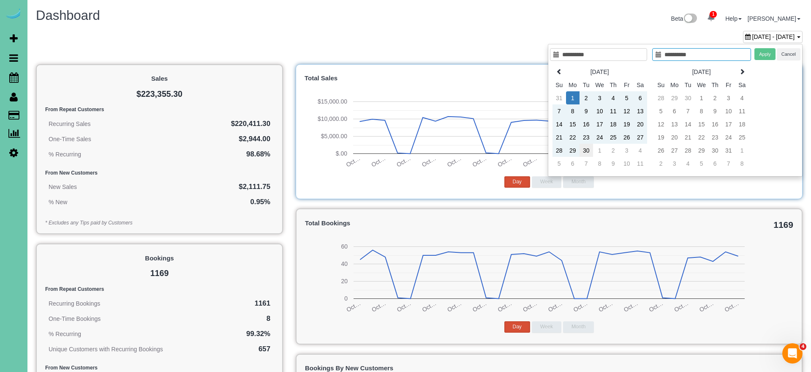
type input "**********"
click at [584, 152] on td "30" at bounding box center [586, 150] width 14 height 13
type input "**********"
click at [757, 55] on button "Apply" at bounding box center [764, 54] width 21 height 12
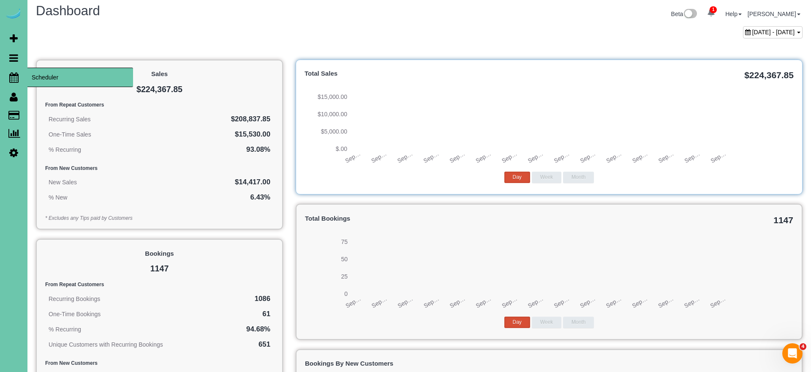
scroll to position [5, 0]
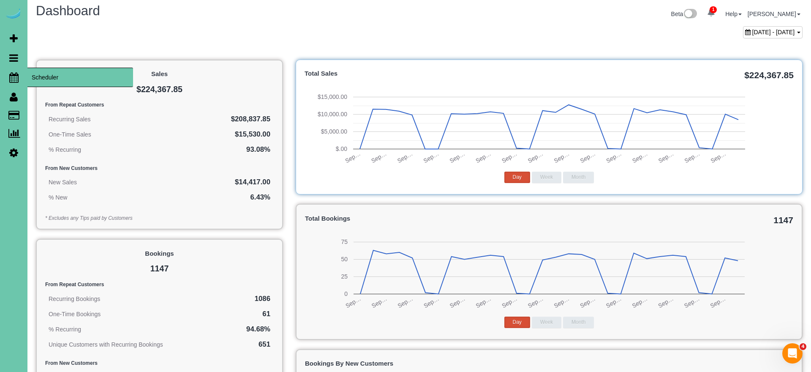
click at [15, 77] on icon at bounding box center [13, 77] width 9 height 10
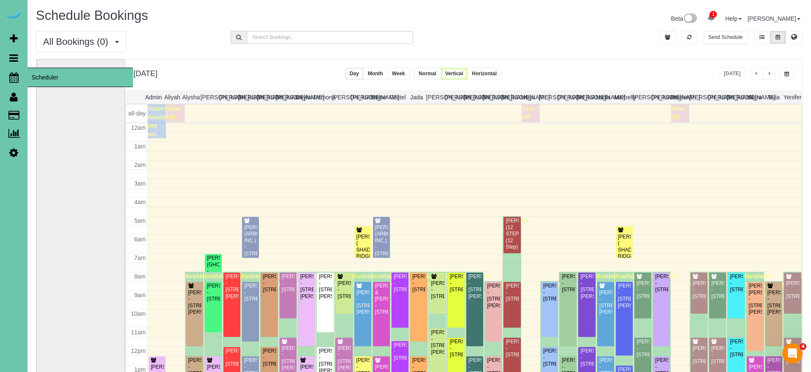
scroll to position [112, 0]
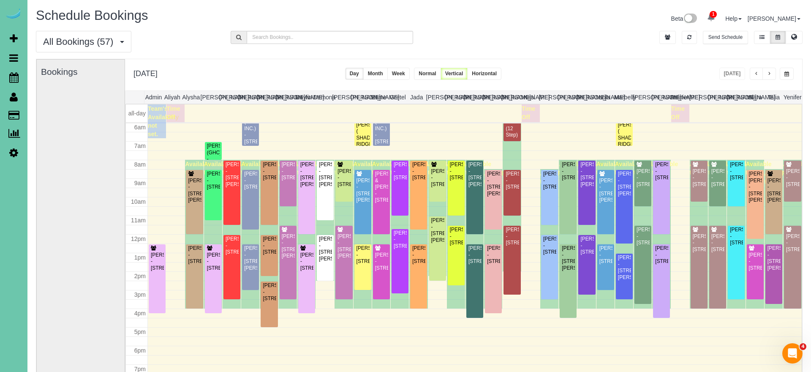
click at [770, 74] on span "button" at bounding box center [769, 73] width 4 height 5
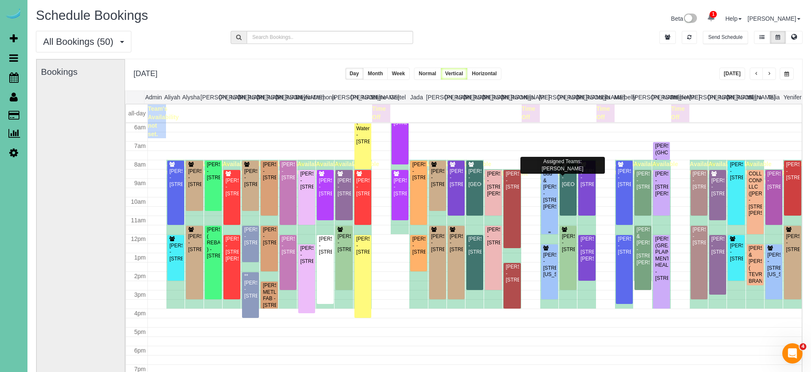
click at [549, 202] on div "Bud & Frann Bunn - 13330 Larimore Ave; Apt #306, Omaha, NE 68164" at bounding box center [550, 190] width 14 height 39
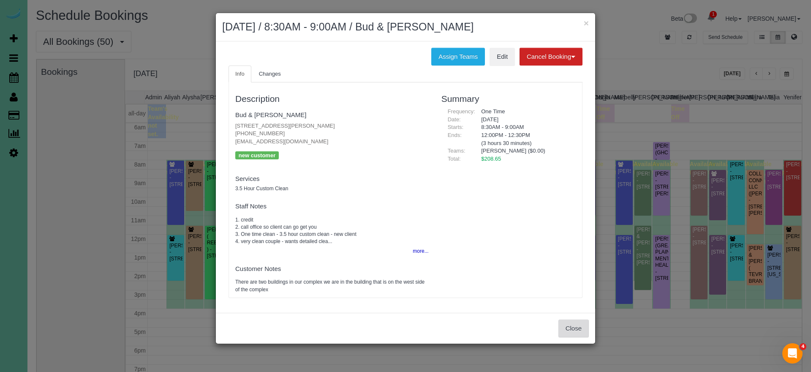
click at [572, 324] on button "Close" at bounding box center [573, 328] width 30 height 18
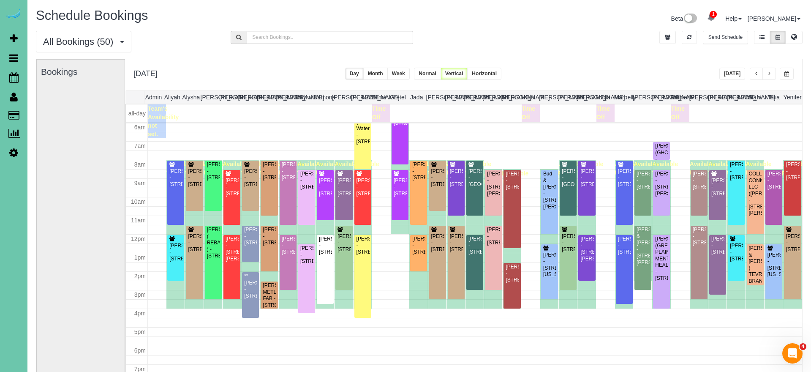
click at [791, 75] on button "button" at bounding box center [786, 74] width 14 height 12
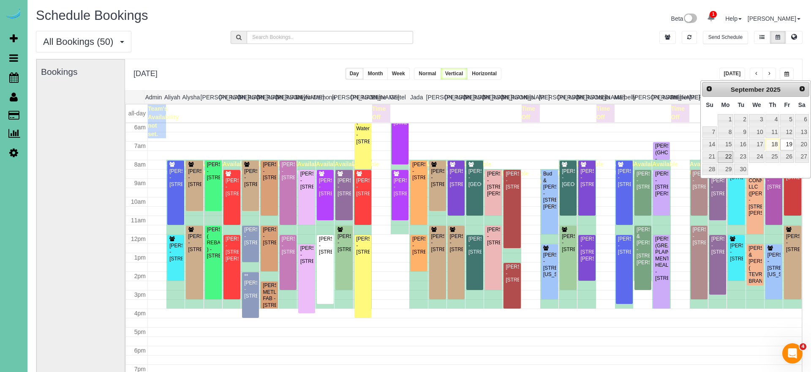
click at [727, 155] on link "22" at bounding box center [725, 156] width 16 height 11
type input "**********"
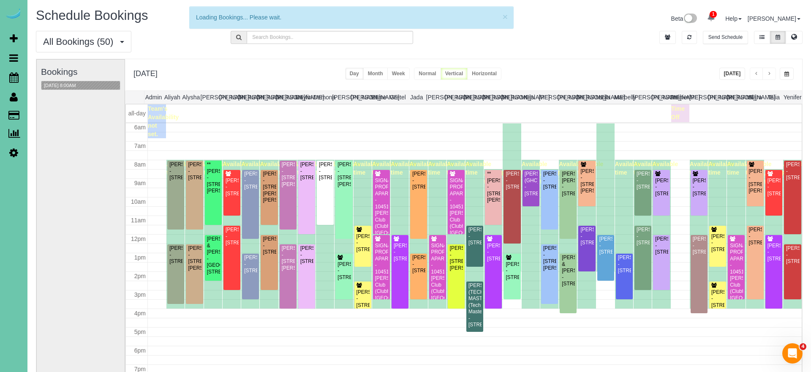
click at [752, 60] on div "**********" at bounding box center [463, 74] width 677 height 31
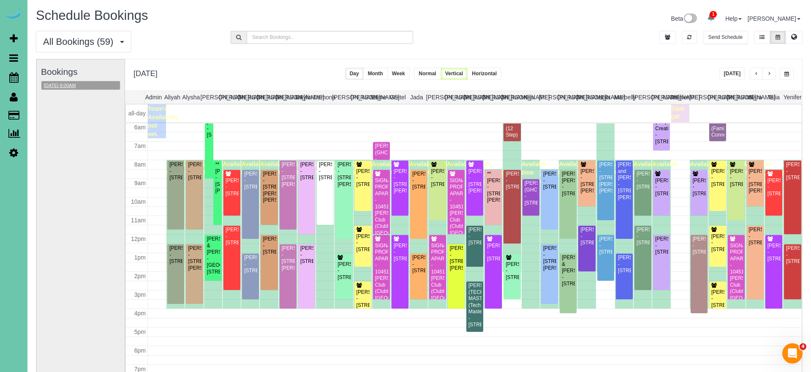
click at [79, 85] on button "09/22/2025 8:00AM" at bounding box center [59, 85] width 37 height 9
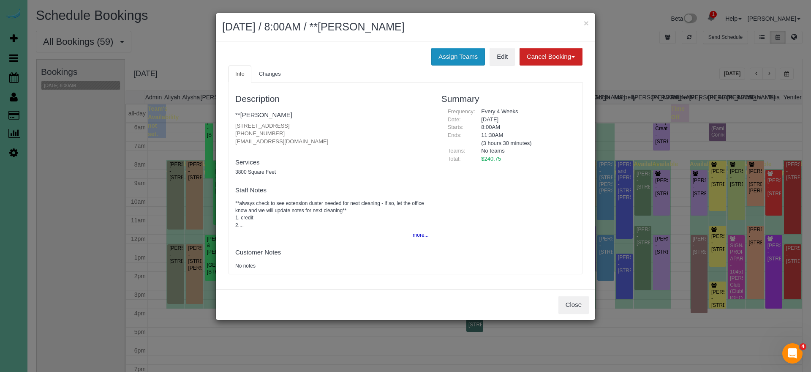
click at [466, 57] on button "Assign Teams" at bounding box center [458, 57] width 54 height 18
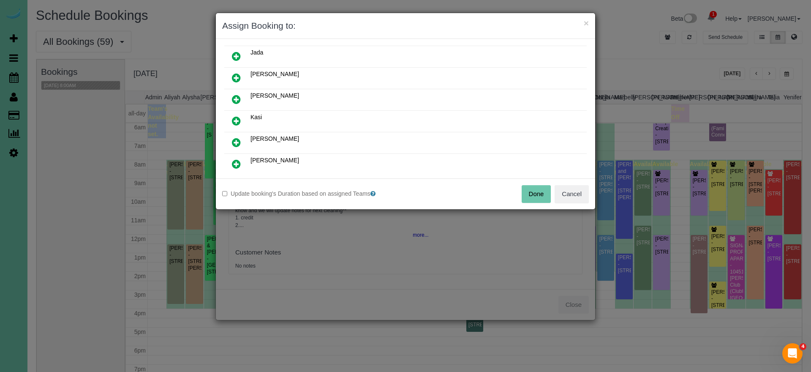
scroll to position [120, 0]
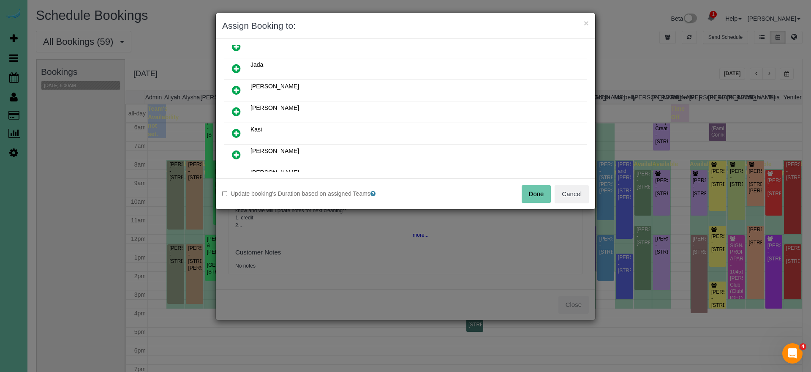
click at [240, 130] on icon at bounding box center [236, 133] width 9 height 10
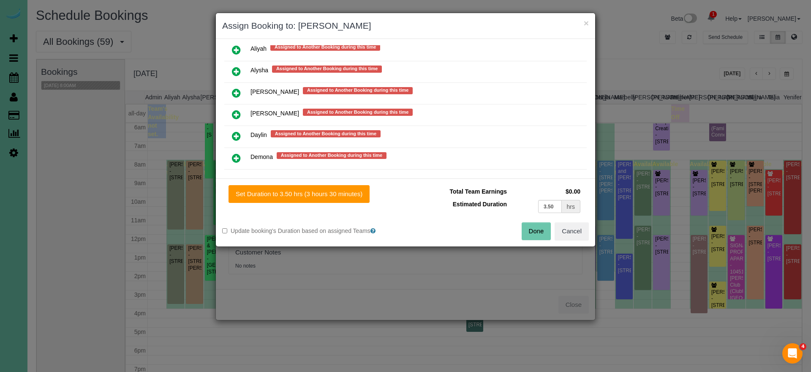
scroll to position [469, 0]
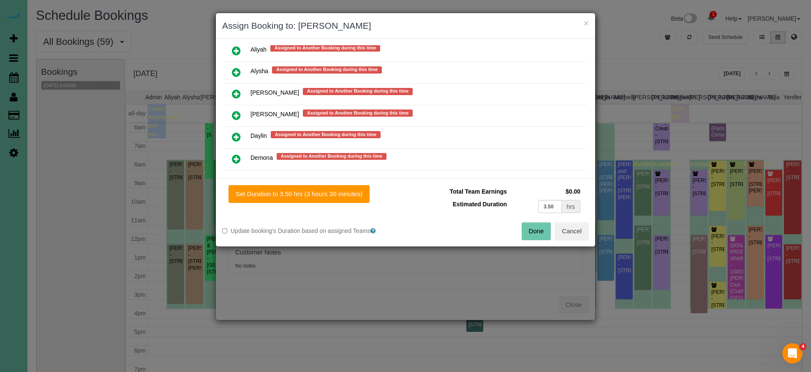
drag, startPoint x: 235, startPoint y: 155, endPoint x: 239, endPoint y: 157, distance: 4.6
click at [236, 155] on icon at bounding box center [236, 159] width 9 height 10
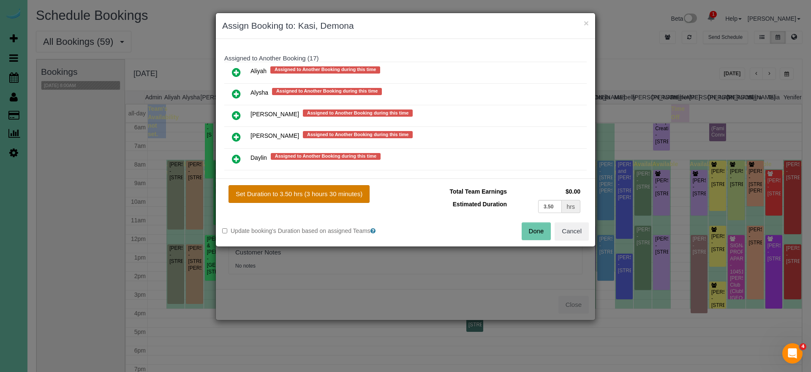
drag, startPoint x: 317, startPoint y: 204, endPoint x: 328, endPoint y: 198, distance: 13.0
click at [319, 204] on div "Set Duration to 3.50 hrs (3 hours 30 minutes) Total Team Earnings $0.00 Estimat…" at bounding box center [405, 212] width 379 height 68
drag, startPoint x: 331, startPoint y: 194, endPoint x: 397, endPoint y: 201, distance: 65.8
click at [336, 195] on button "Set Duration to 3.50 hrs (3 hours 30 minutes)" at bounding box center [298, 194] width 141 height 18
type input "3.50"
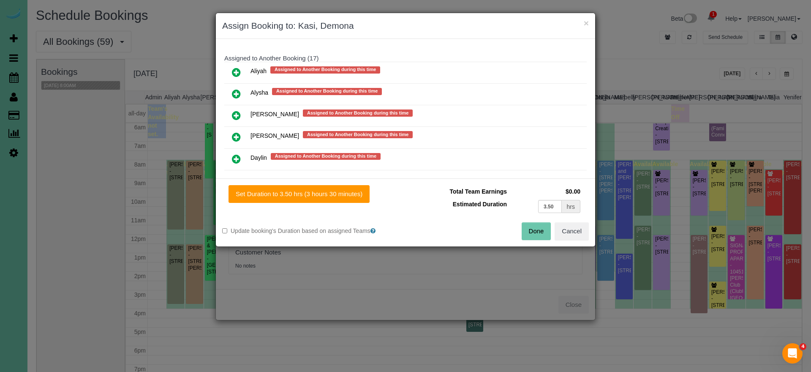
type input "3.50"
click at [535, 228] on button "Done" at bounding box center [536, 231] width 30 height 18
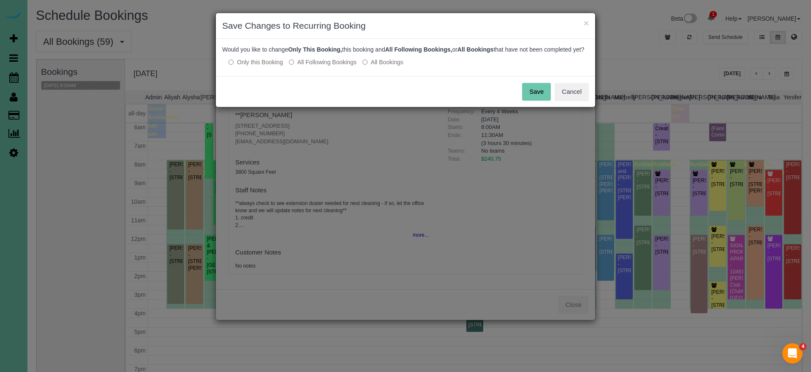
click at [542, 93] on button "Save" at bounding box center [536, 92] width 29 height 18
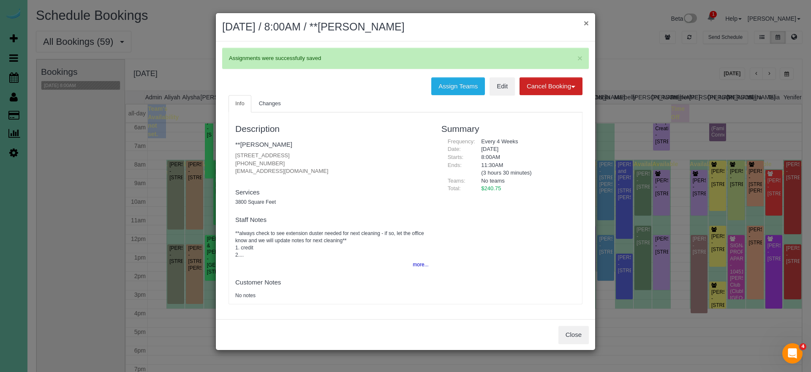
click at [586, 19] on button "×" at bounding box center [586, 23] width 5 height 9
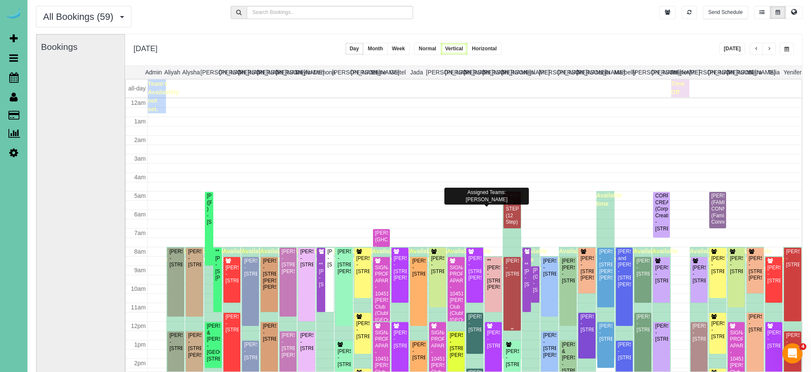
scroll to position [112, 0]
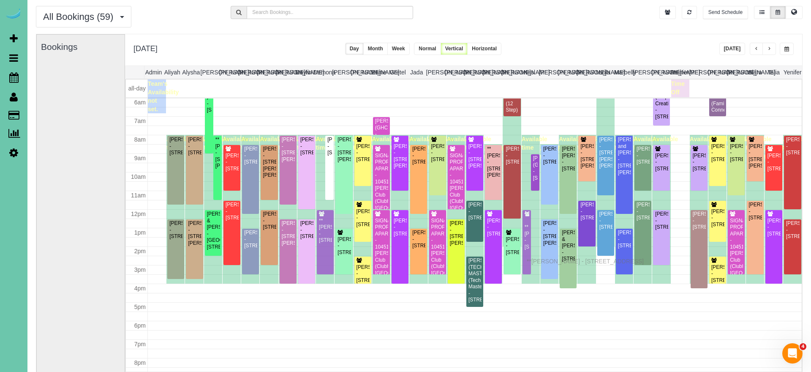
drag, startPoint x: 526, startPoint y: 187, endPoint x: 529, endPoint y: 260, distance: 72.7
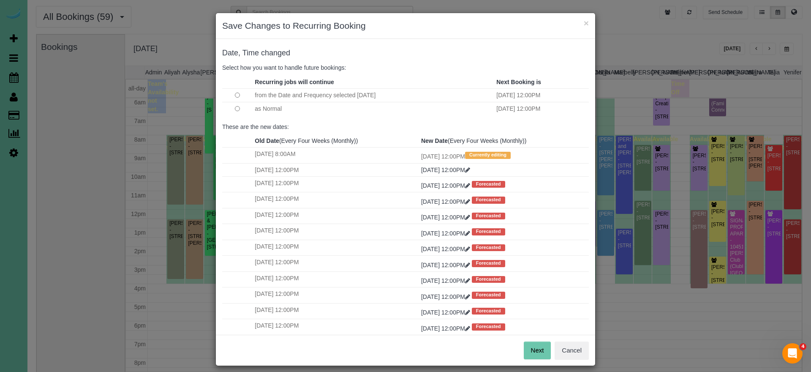
click at [546, 352] on button "Next" at bounding box center [537, 350] width 27 height 18
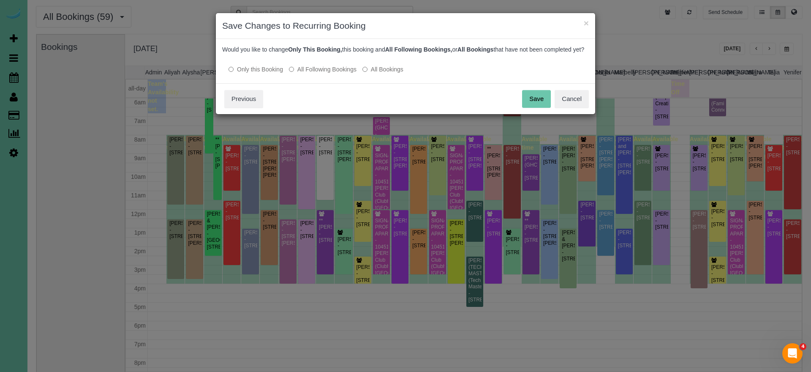
click at [543, 105] on button "Save" at bounding box center [536, 99] width 29 height 18
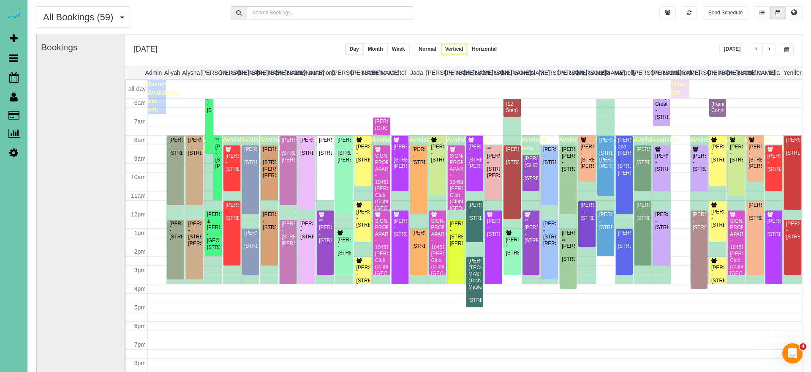
click at [770, 50] on span "button" at bounding box center [769, 49] width 4 height 5
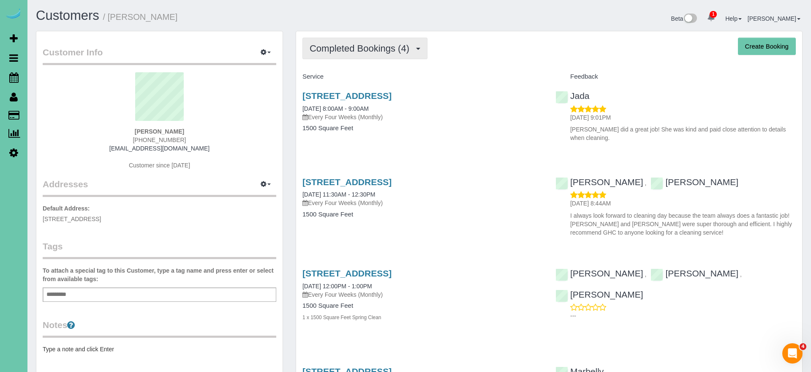
click at [374, 52] on span "Completed Bookings (4)" at bounding box center [361, 48] width 104 height 11
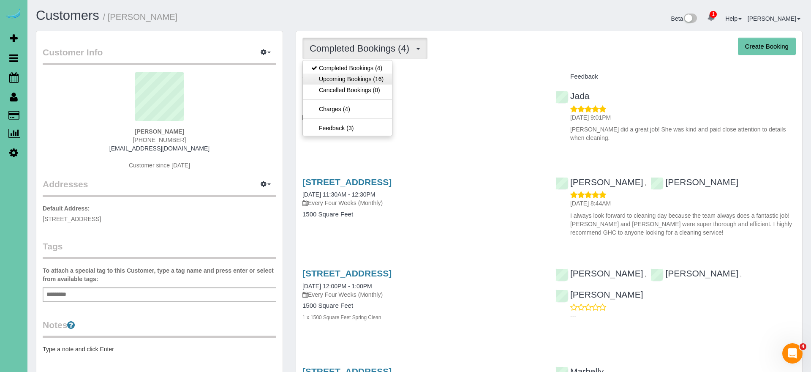
click at [364, 82] on link "Upcoming Bookings (16)" at bounding box center [347, 78] width 89 height 11
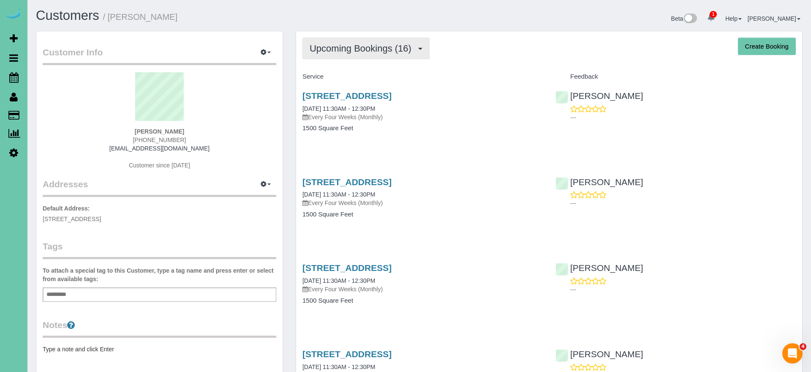
scroll to position [0, 0]
click at [385, 45] on span "Upcoming Bookings (16)" at bounding box center [362, 48] width 106 height 11
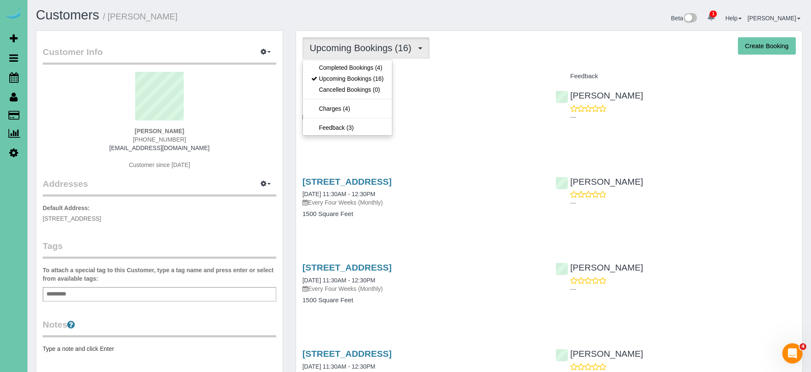
click at [360, 68] on link "Completed Bookings (4)" at bounding box center [347, 67] width 89 height 11
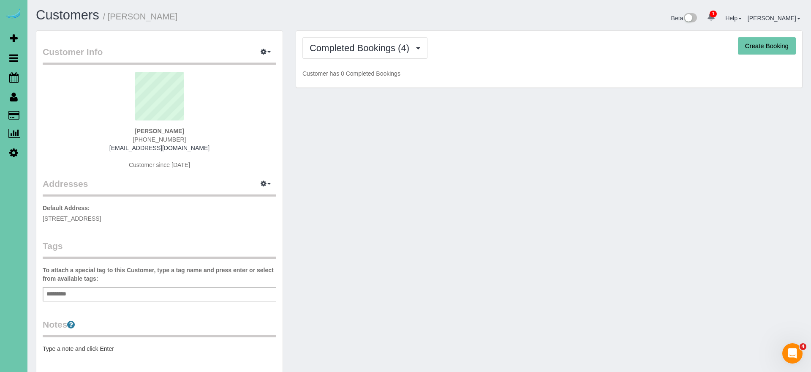
scroll to position [0, 0]
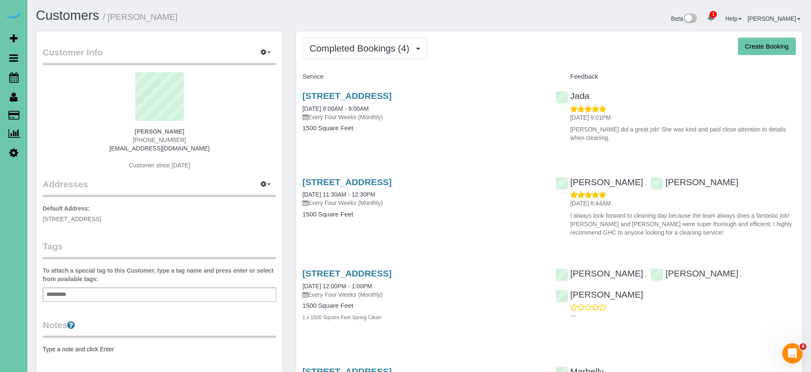
drag, startPoint x: 339, startPoint y: 53, endPoint x: 340, endPoint y: 60, distance: 7.6
click at [339, 53] on span "Completed Bookings (4)" at bounding box center [361, 48] width 104 height 11
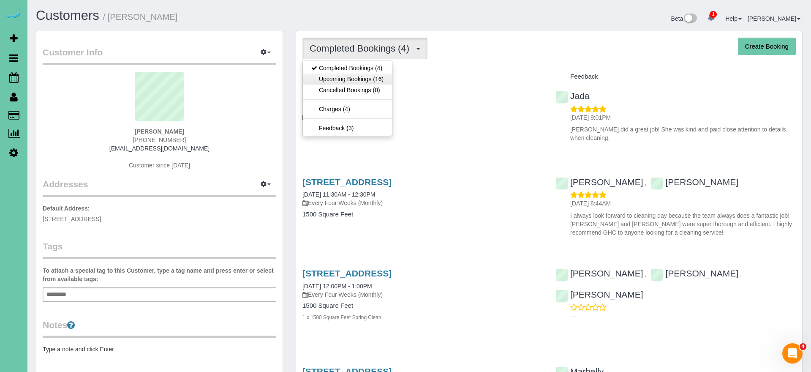
click at [346, 79] on link "Upcoming Bookings (16)" at bounding box center [347, 78] width 89 height 11
